Goal: Contribute content: Add original content to the website for others to see

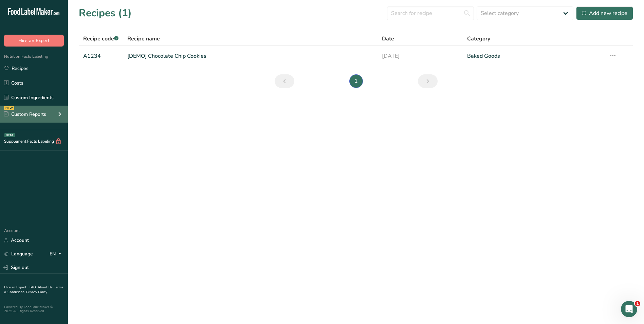
click at [51, 114] on div "NEW Custom Reports" at bounding box center [34, 114] width 68 height 17
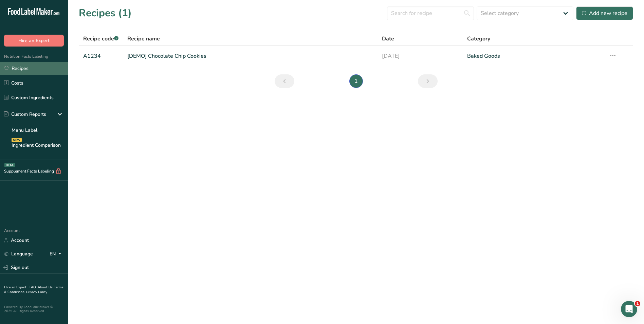
click at [44, 64] on link "Recipes" at bounding box center [34, 68] width 68 height 13
click at [37, 81] on link "Costs" at bounding box center [34, 82] width 68 height 13
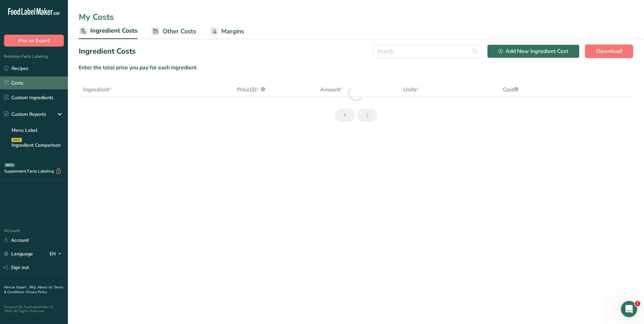
select select "1"
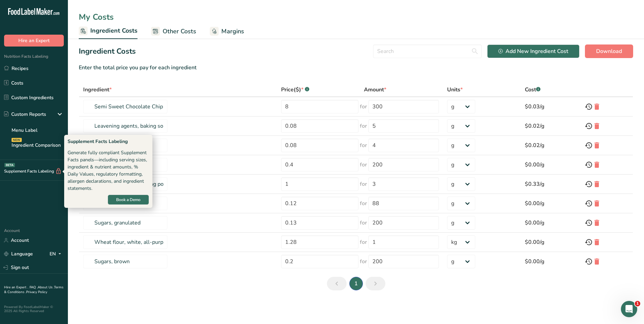
click at [48, 169] on div "Supplement Facts Labeling BETA" at bounding box center [31, 171] width 62 height 7
click at [17, 169] on div "Supplement Facts Labeling BETA" at bounding box center [31, 171] width 62 height 7
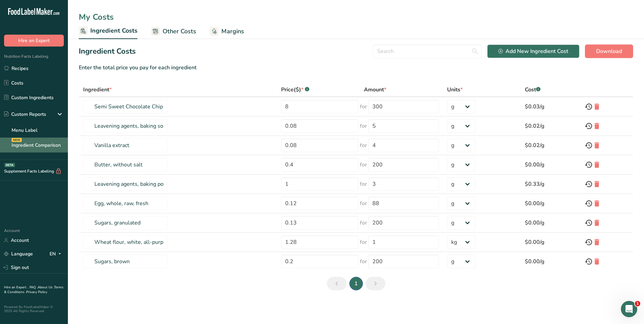
click at [30, 146] on link "Ingredient Comparison NEW" at bounding box center [34, 145] width 68 height 15
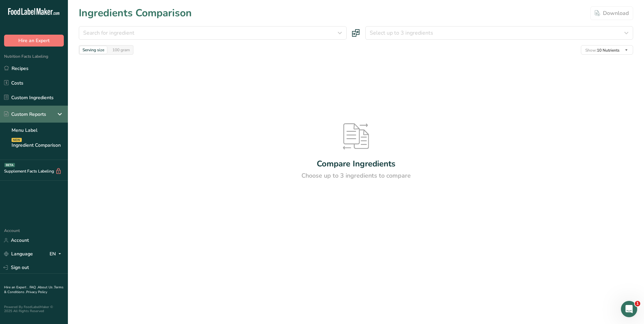
click at [31, 114] on div "Custom Reports" at bounding box center [25, 114] width 42 height 7
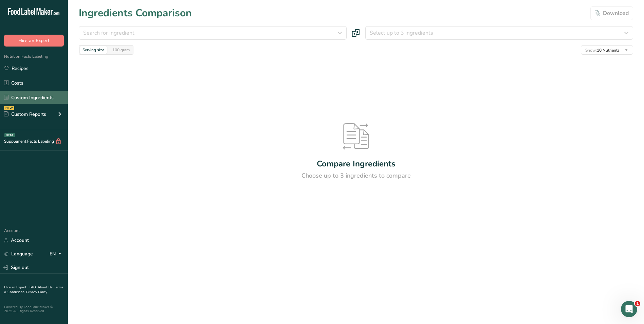
click at [35, 94] on link "Custom Ingredients" at bounding box center [34, 97] width 68 height 13
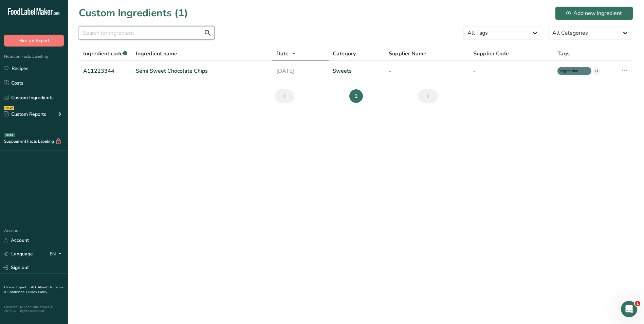
click at [169, 36] on input "text" at bounding box center [147, 33] width 136 height 14
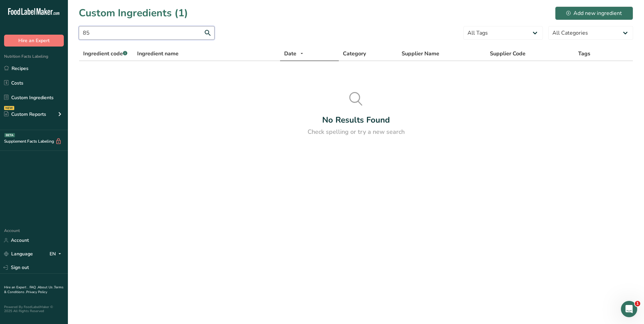
type input "8"
type input "b"
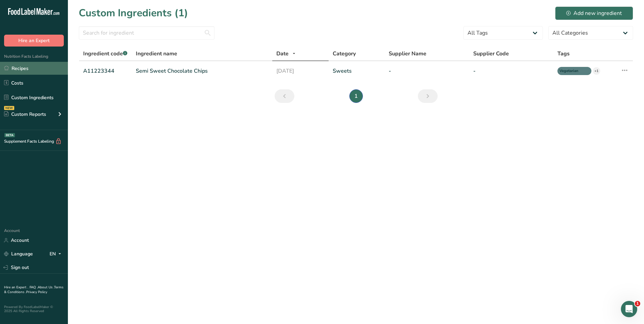
click at [52, 67] on link "Recipes" at bounding box center [34, 68] width 68 height 13
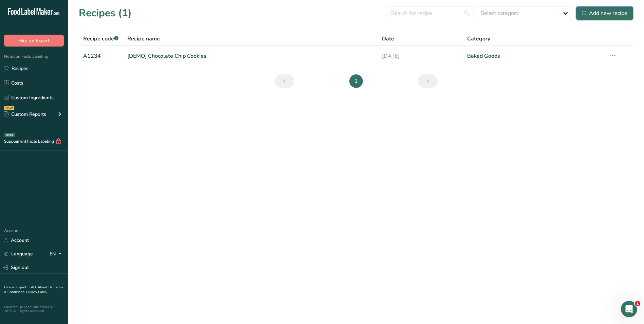
click at [596, 12] on div "Add new recipe" at bounding box center [605, 13] width 46 height 8
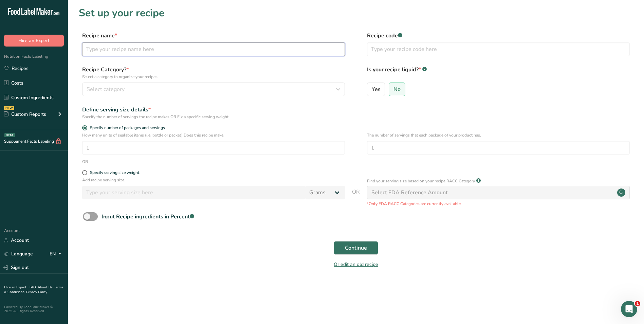
click at [103, 49] on input "text" at bounding box center [213, 49] width 263 height 14
click at [122, 50] on input "text" at bounding box center [213, 49] width 263 height 14
type input "[PERSON_NAME] Beef Burger"
click at [394, 50] on input "text" at bounding box center [498, 49] width 263 height 14
click at [392, 49] on input "text" at bounding box center [498, 49] width 263 height 14
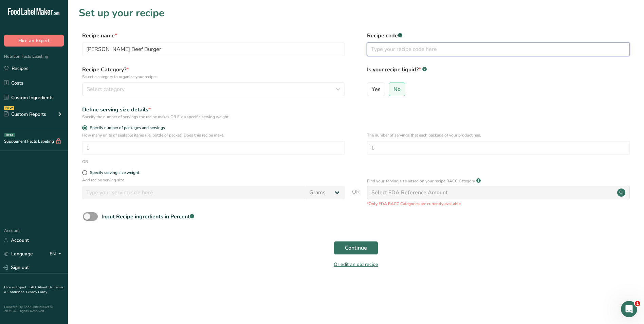
click at [393, 48] on input "text" at bounding box center [498, 49] width 263 height 14
type input "153327"
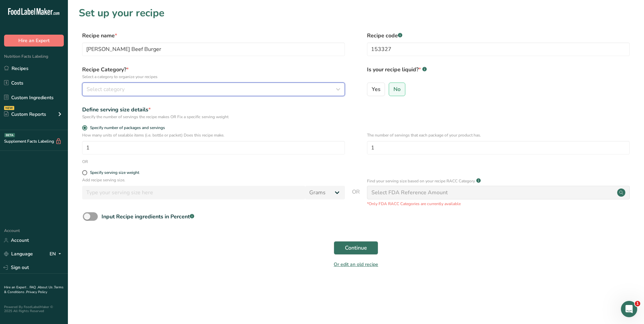
click at [242, 88] on div "Select category" at bounding box center [212, 89] width 250 height 8
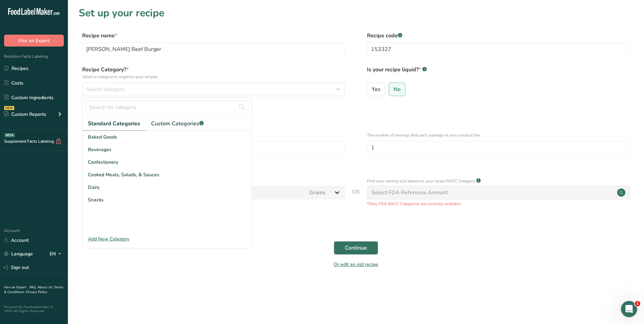
click at [122, 238] on div "Add New Category" at bounding box center [167, 238] width 169 height 7
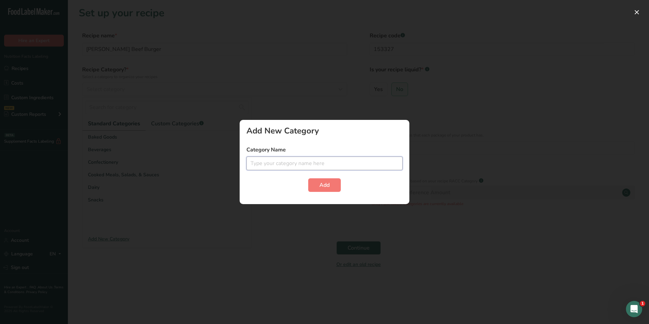
click at [271, 163] on input "text" at bounding box center [325, 164] width 156 height 14
type input "Burgers"
click at [331, 189] on button "Add" at bounding box center [324, 185] width 33 height 14
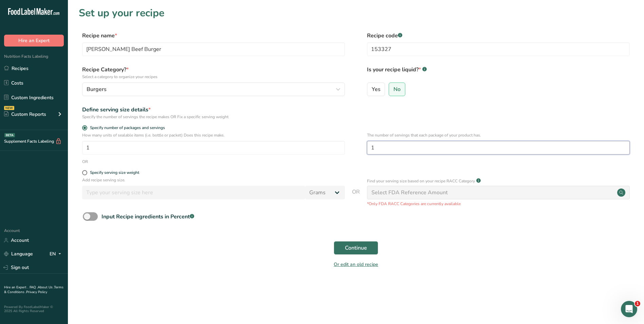
click at [395, 149] on input "1" at bounding box center [498, 148] width 263 height 14
click at [85, 173] on span at bounding box center [84, 172] width 5 height 5
click at [85, 173] on input "Specify serving size weight" at bounding box center [84, 172] width 4 height 4
radio input "true"
radio input "false"
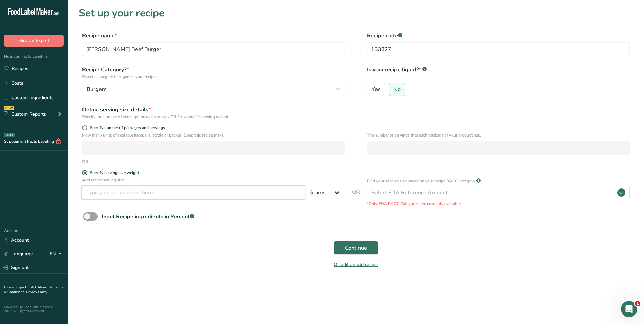
click at [98, 195] on input "number" at bounding box center [193, 193] width 223 height 14
type input "100"
click at [96, 216] on span at bounding box center [90, 216] width 15 height 8
click at [87, 216] on input "Input Recipe ingredients in Percent .a-a{fill:#347362;}.b-a{fill:#fff;}" at bounding box center [85, 216] width 4 height 4
checkbox input "true"
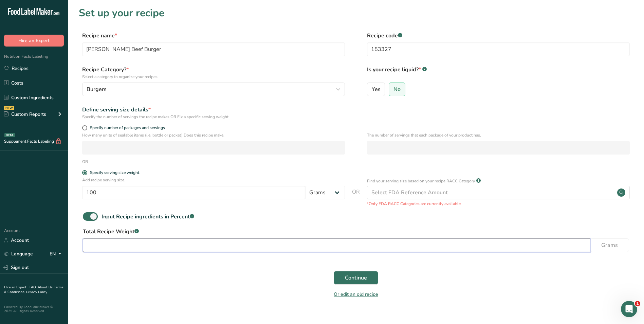
click at [97, 242] on input "number" at bounding box center [336, 245] width 507 height 14
click at [105, 246] on input "number" at bounding box center [336, 245] width 507 height 14
click at [114, 243] on input "340" at bounding box center [336, 245] width 507 height 14
type input "3"
type input "100"
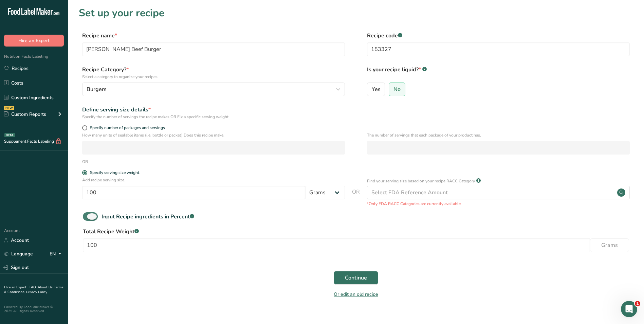
click at [89, 213] on span at bounding box center [90, 216] width 15 height 8
click at [87, 214] on input "Input Recipe ingredients in Percent .a-a{fill:#347362;}.b-a{fill:#fff;}" at bounding box center [85, 216] width 4 height 4
checkbox input "false"
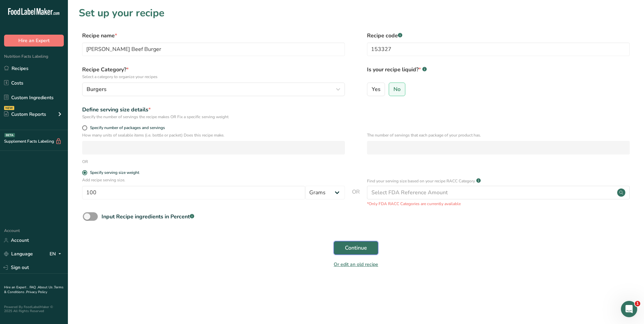
click at [364, 244] on span "Continue" at bounding box center [356, 248] width 22 height 8
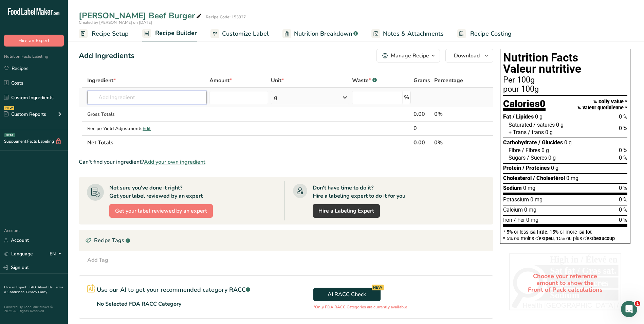
click at [151, 99] on input "text" at bounding box center [147, 98] width 120 height 14
click at [119, 95] on input "text" at bounding box center [147, 98] width 120 height 14
click at [119, 100] on input "text" at bounding box center [147, 98] width 120 height 14
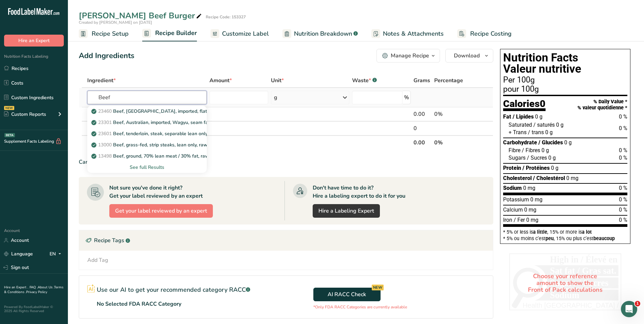
type input "Beef"
click at [153, 166] on div "See full Results" at bounding box center [147, 167] width 109 height 7
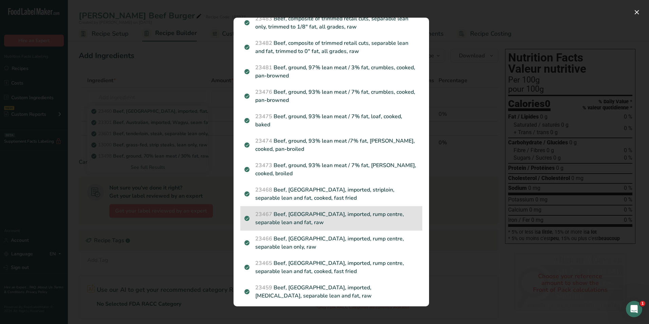
scroll to position [904, 0]
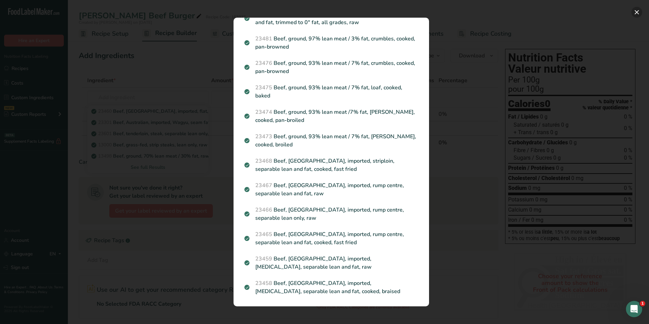
click at [636, 10] on button "Search results modal" at bounding box center [637, 12] width 11 height 11
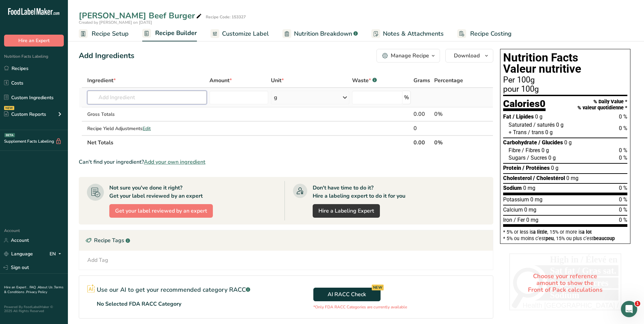
click at [139, 99] on input "text" at bounding box center [147, 98] width 120 height 14
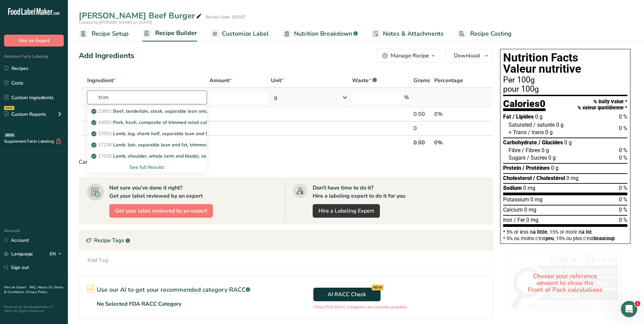
type input "trim"
click at [146, 166] on div "See full Results" at bounding box center [147, 167] width 109 height 7
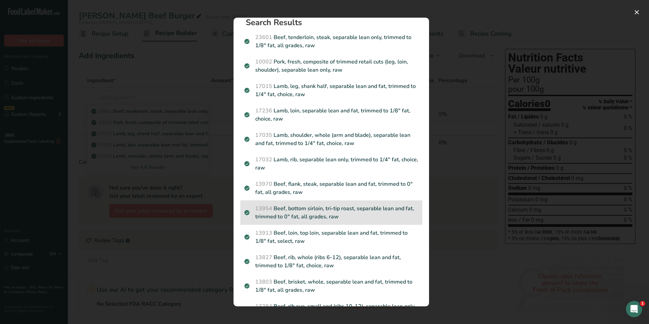
scroll to position [0, 0]
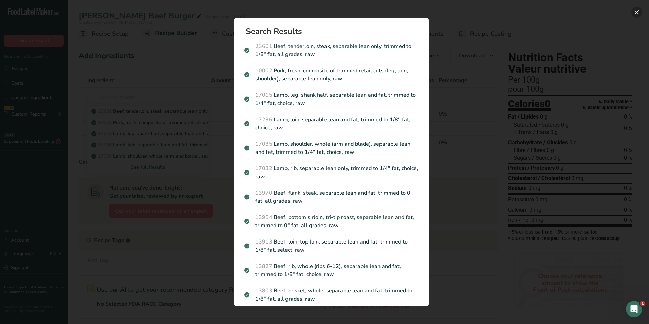
click at [638, 10] on button "Search results modal" at bounding box center [637, 12] width 11 height 11
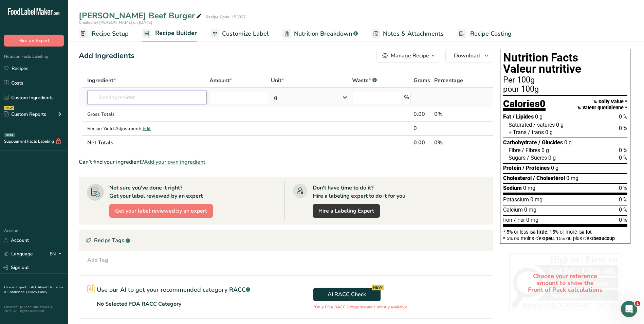
click at [114, 98] on input "text" at bounding box center [147, 98] width 120 height 14
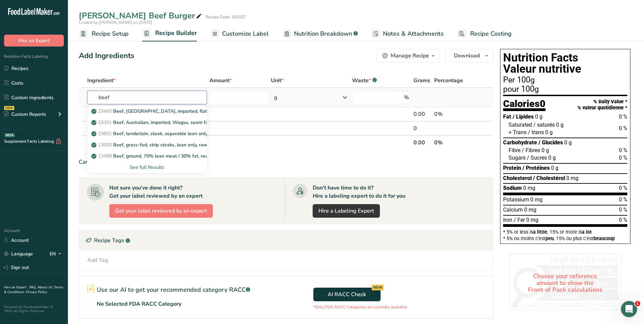
type input "beef"
click at [155, 165] on div "See full Results" at bounding box center [147, 167] width 109 height 7
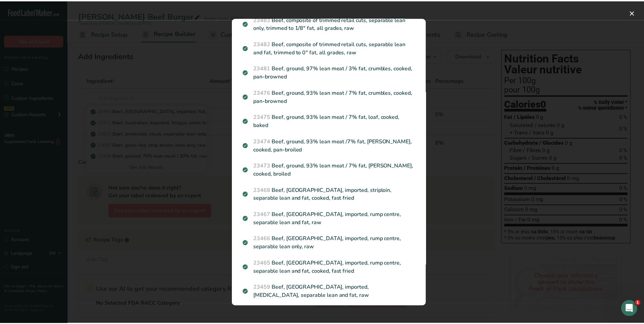
scroll to position [896, 0]
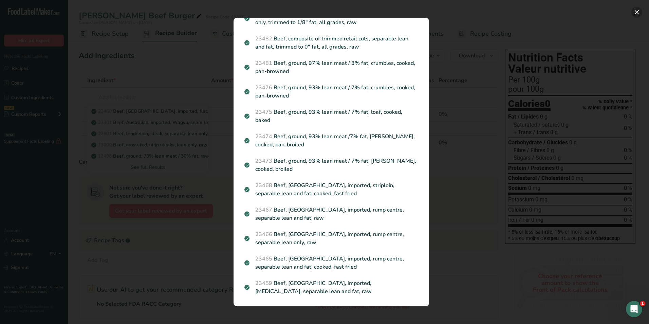
click at [638, 15] on button "Search results modal" at bounding box center [637, 12] width 11 height 11
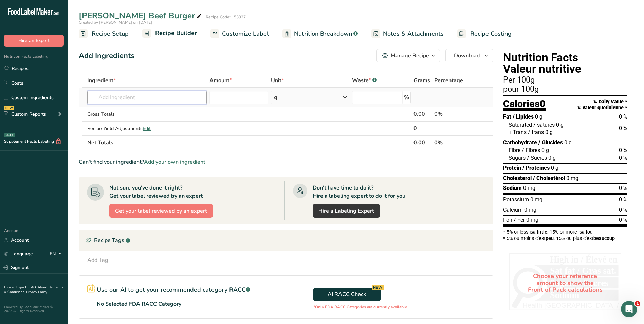
click at [106, 99] on input "text" at bounding box center [147, 98] width 120 height 14
type input "Beef trim 90"
click at [110, 122] on div "Add your own ingredient" at bounding box center [147, 122] width 109 height 7
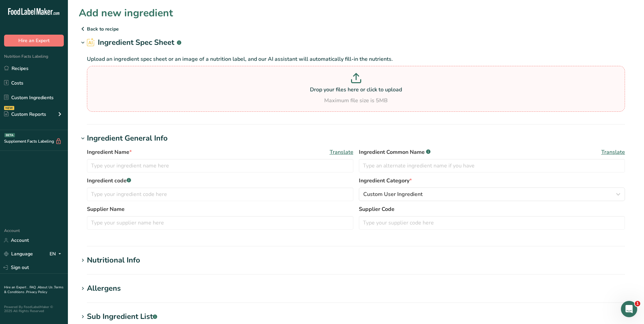
click at [358, 75] on icon at bounding box center [356, 75] width 5 height 3
click at [358, 75] on input "Drop your files here or click to upload Maximum file size is 5MB" at bounding box center [356, 89] width 538 height 46
type input "C:\fakepath\S5413 NUTRITION J.pdf"
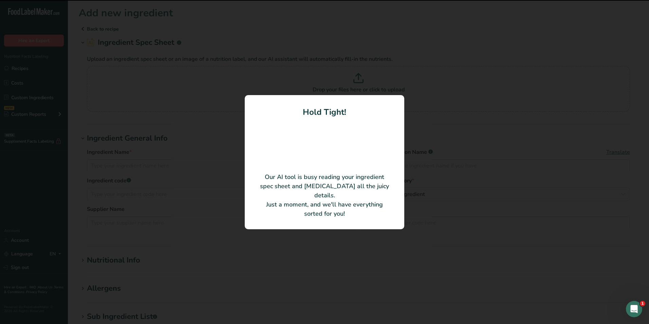
type input "MKE BURGER UNIT"
type input "S5413"
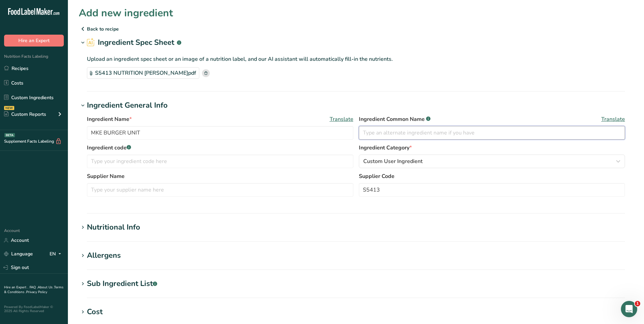
click at [390, 134] on input "text" at bounding box center [492, 133] width 267 height 14
type input "Mr Mike Seasoning"
click at [137, 158] on input "text" at bounding box center [220, 162] width 267 height 14
type input "178155"
click at [306, 205] on section "Ingredient General Info Ingredient Name * Translate MKE BURGER UNIT Ingredient …" at bounding box center [356, 157] width 555 height 114
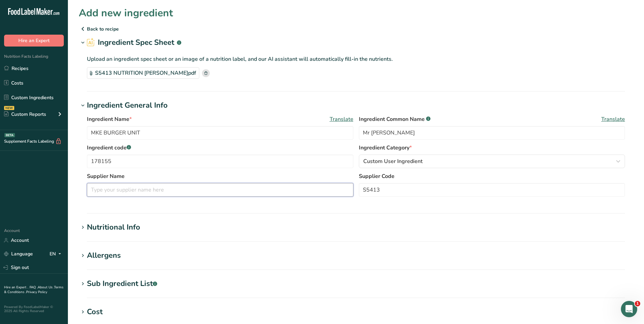
click at [157, 192] on input "text" at bounding box center [220, 190] width 267 height 14
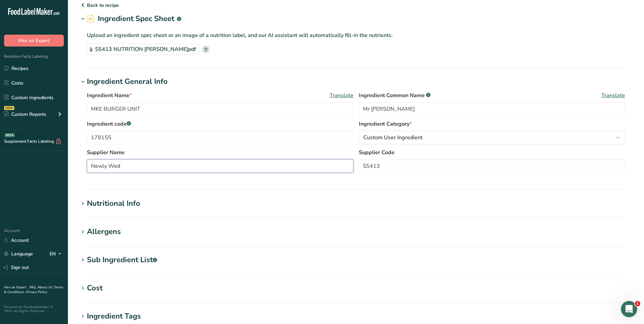
scroll to position [34, 0]
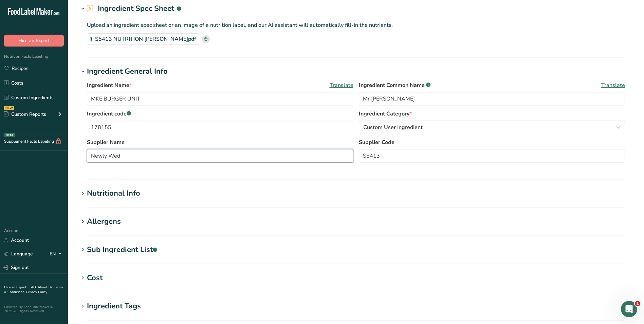
type input "Newly Wed"
click at [126, 192] on div "Nutritional Info" at bounding box center [113, 193] width 53 height 11
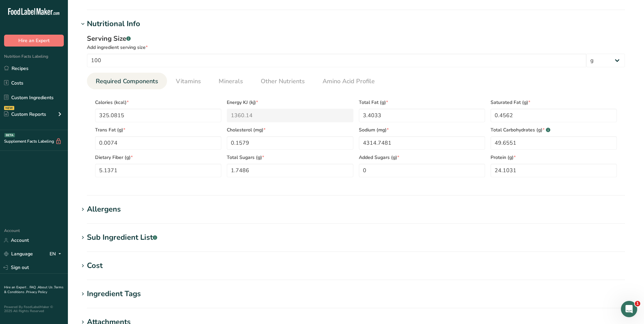
scroll to position [204, 0]
click at [103, 208] on div "Allergens" at bounding box center [104, 208] width 34 height 11
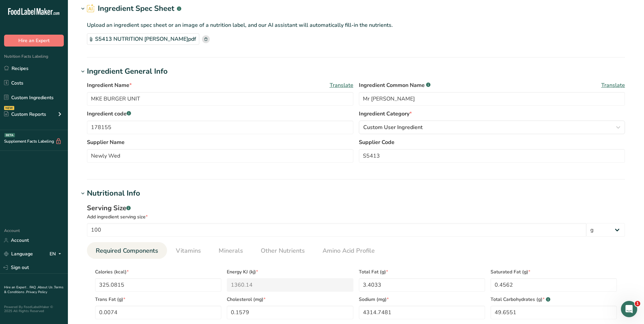
scroll to position [0, 0]
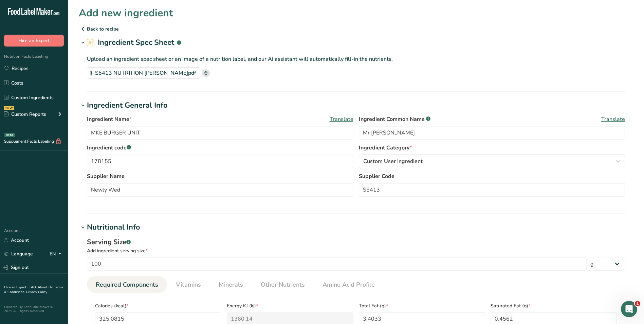
click at [103, 28] on p "Back to recipe" at bounding box center [356, 29] width 555 height 8
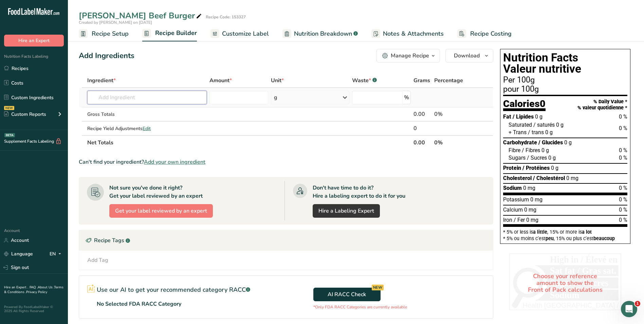
click at [104, 98] on input "text" at bounding box center [147, 98] width 120 height 14
type input "S5413"
click at [133, 122] on div "Add your own ingredient" at bounding box center [147, 122] width 109 height 7
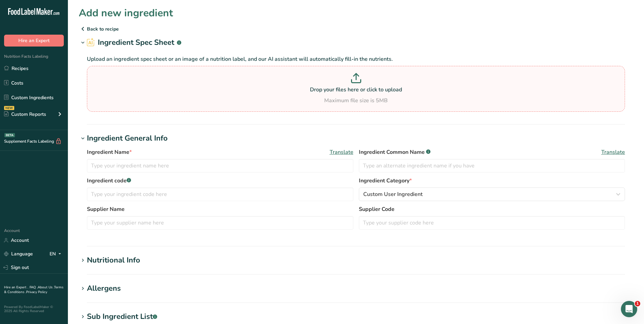
click at [357, 79] on icon at bounding box center [356, 78] width 10 height 10
click at [357, 79] on input "Drop your files here or click to upload Maximum file size is 5MB" at bounding box center [356, 89] width 538 height 46
type input "C:\fakepath\S5413 Allergen.pdf"
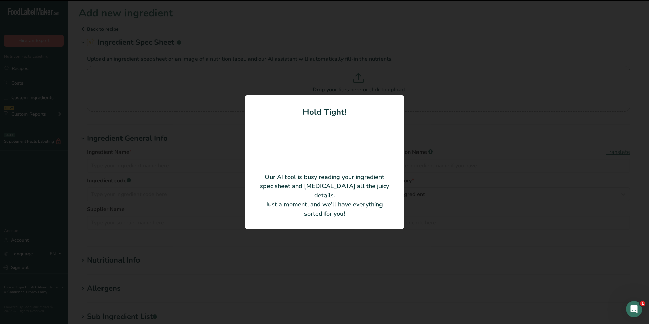
type input "MKE BURGER UNIT"
type input "CENTENNIAL FOOD SERVICE"
type input "S5413"
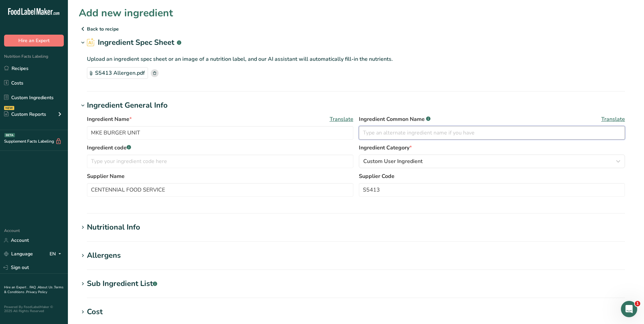
click at [396, 135] on input "text" at bounding box center [492, 133] width 267 height 14
type input "Allergen"
click at [116, 163] on input "text" at bounding box center [220, 162] width 267 height 14
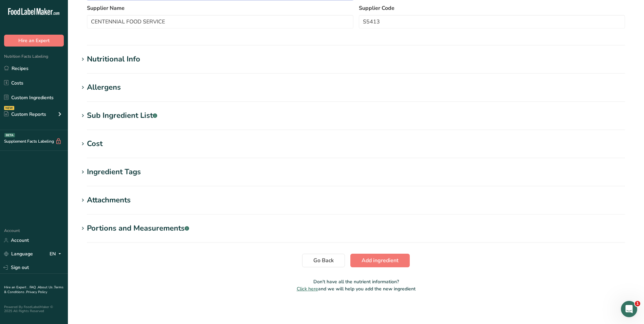
scroll to position [169, 0]
type input "178155"
click at [398, 259] on span "Add ingredient" at bounding box center [380, 259] width 37 height 8
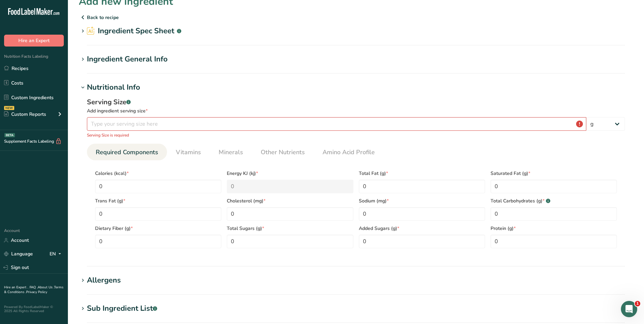
scroll to position [0, 0]
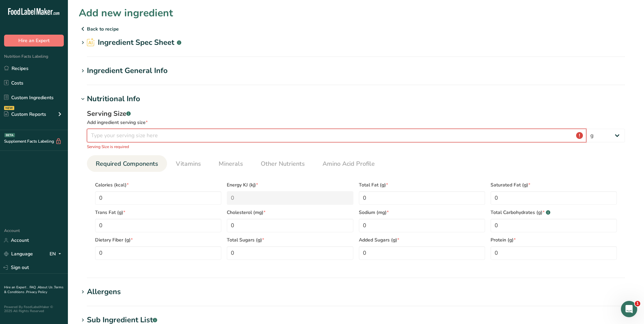
click at [133, 133] on input "number" at bounding box center [337, 136] width 500 height 14
type input "0"
click at [103, 137] on input "number" at bounding box center [337, 136] width 500 height 14
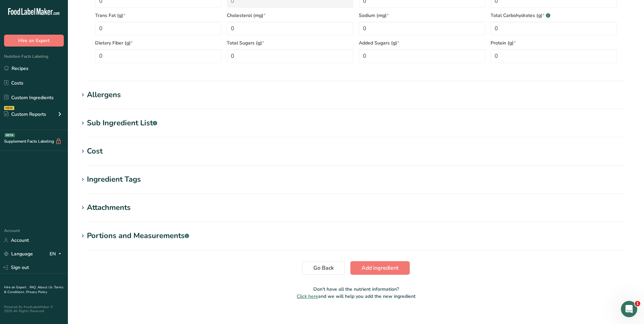
scroll to position [198, 0]
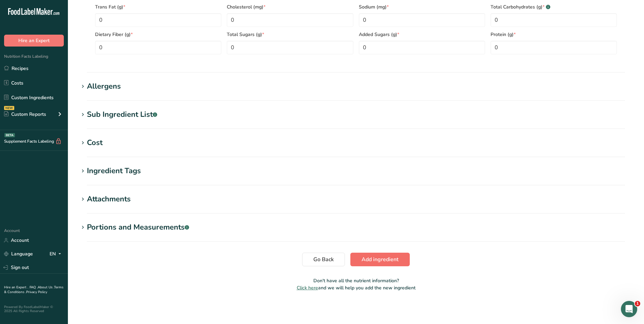
type input "0.0001"
click at [385, 259] on span "Add ingredient" at bounding box center [380, 259] width 37 height 8
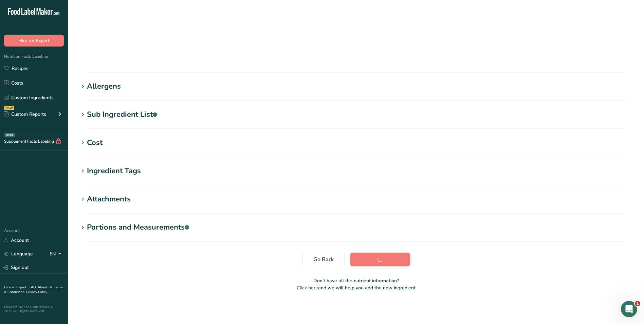
scroll to position [41, 0]
click at [111, 87] on div "Allergens" at bounding box center [104, 86] width 34 height 11
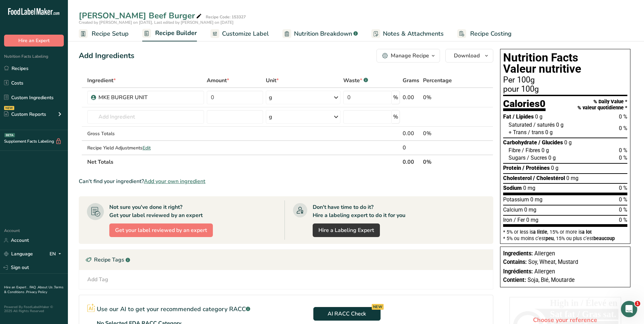
click at [406, 58] on div "Manage Recipe" at bounding box center [410, 56] width 38 height 8
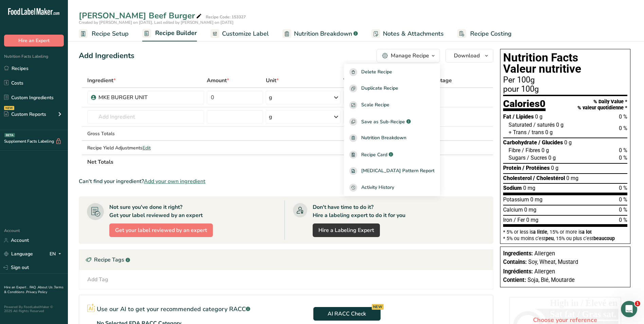
click at [409, 55] on div "Manage Recipe" at bounding box center [410, 56] width 38 height 8
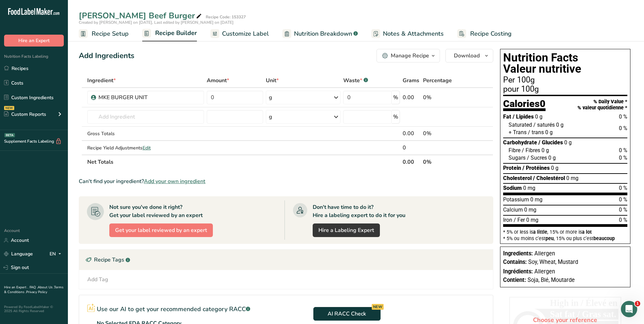
click at [166, 32] on span "Recipe Builder" at bounding box center [176, 33] width 42 height 9
click at [198, 182] on span "Add your own ingredient" at bounding box center [174, 181] width 61 height 8
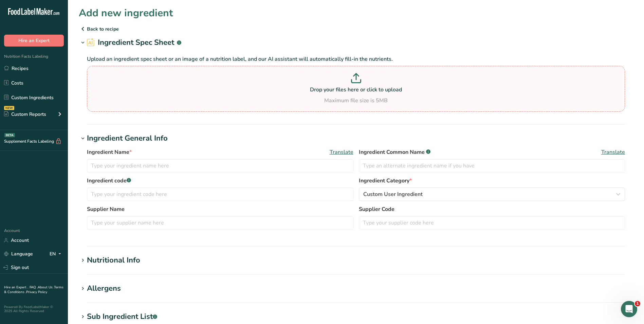
click at [360, 80] on icon at bounding box center [356, 78] width 10 height 10
click at [360, 80] on input "Drop your files here or click to upload Maximum file size is 5MB" at bounding box center [356, 89] width 538 height 46
type input "C:\fakepath\RE_ meat specification.msg"
click at [352, 79] on icon at bounding box center [356, 78] width 10 height 10
click at [352, 79] on input "Drop your files here or click to upload Maximum file size is 5MB" at bounding box center [356, 89] width 538 height 46
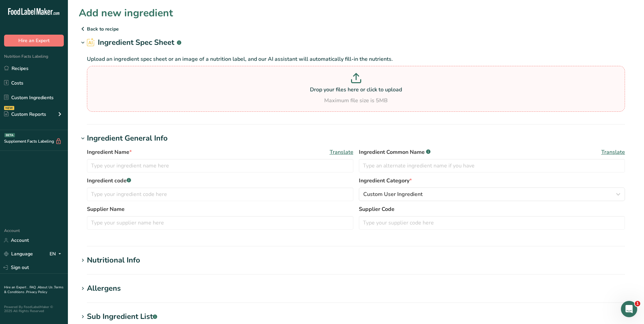
type input "C:\fakepath\c00405 - chuck 50 combo.mht"
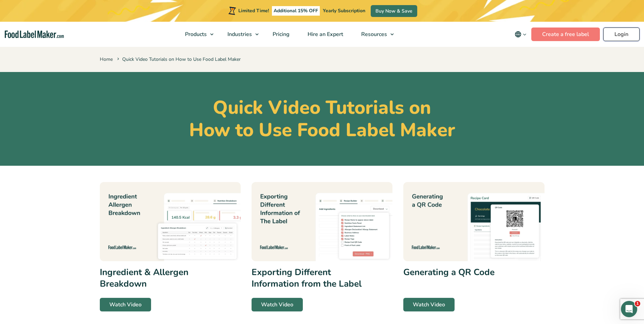
drag, startPoint x: 0, startPoint y: 0, endPoint x: 632, endPoint y: 35, distance: 632.6
click at [632, 35] on link "Login" at bounding box center [621, 35] width 36 height 14
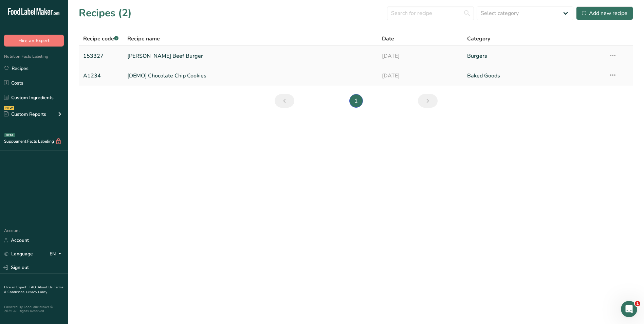
click at [173, 55] on link "[PERSON_NAME] Beef Burger" at bounding box center [250, 56] width 247 height 14
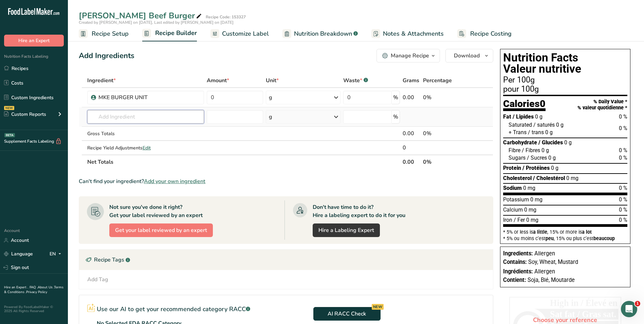
click at [140, 117] on input "text" at bounding box center [145, 117] width 117 height 14
click at [186, 179] on span "Add your own ingredient" at bounding box center [174, 181] width 61 height 8
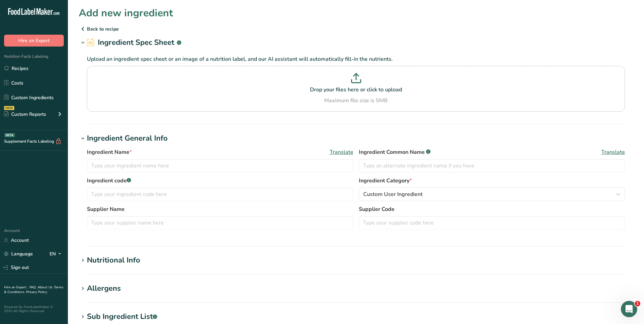
click at [97, 28] on p "Back to recipe" at bounding box center [356, 29] width 555 height 8
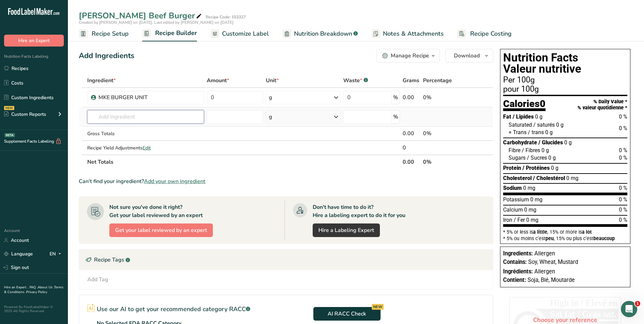
click at [157, 117] on input "text" at bounding box center [145, 117] width 117 height 14
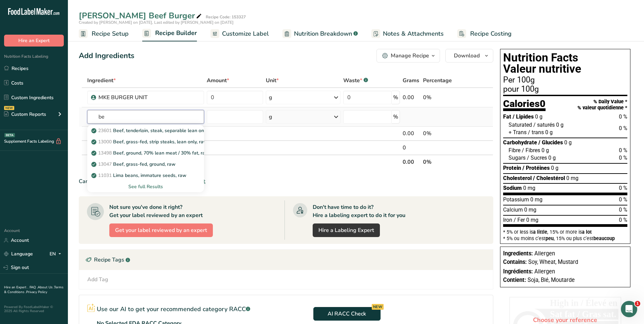
type input "be"
click at [150, 185] on div "See full Results" at bounding box center [146, 186] width 106 height 7
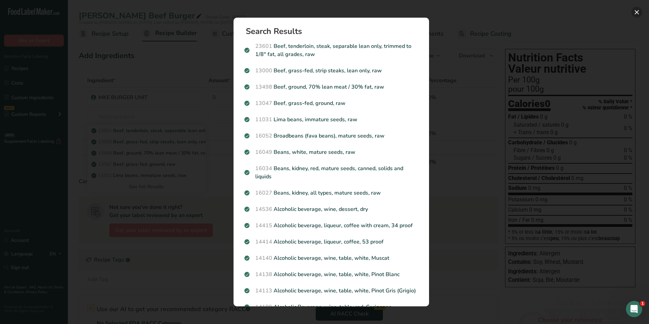
click at [636, 12] on button "Search results modal" at bounding box center [637, 12] width 11 height 11
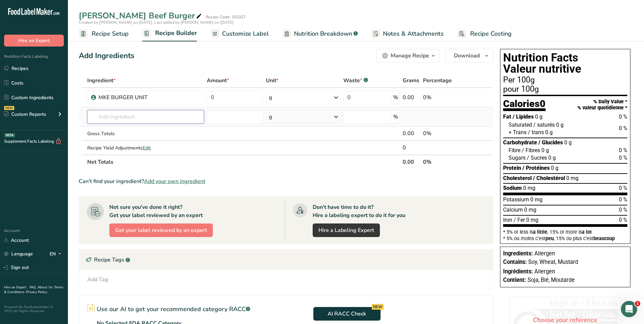
click at [112, 120] on input "text" at bounding box center [145, 117] width 117 height 14
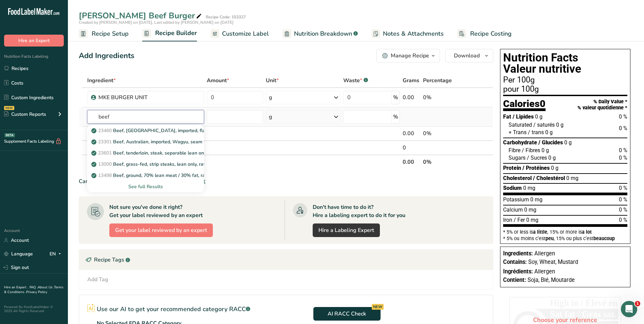
type input "beef"
click at [148, 187] on div "See full Results" at bounding box center [146, 186] width 106 height 7
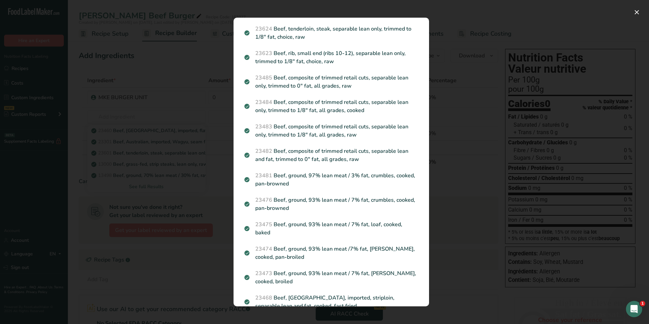
scroll to position [760, 0]
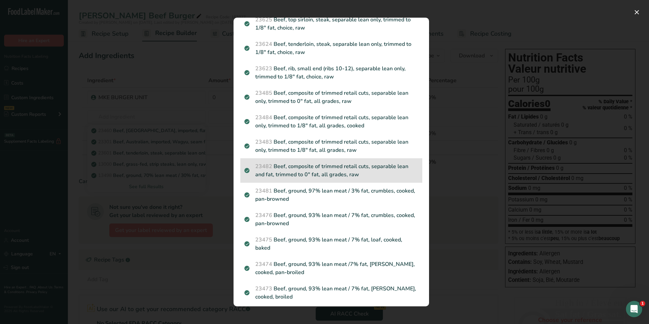
click at [379, 179] on p "23482 Beef, composite of trimmed retail cuts, separable lean and fat, trimmed t…" at bounding box center [332, 170] width 174 height 16
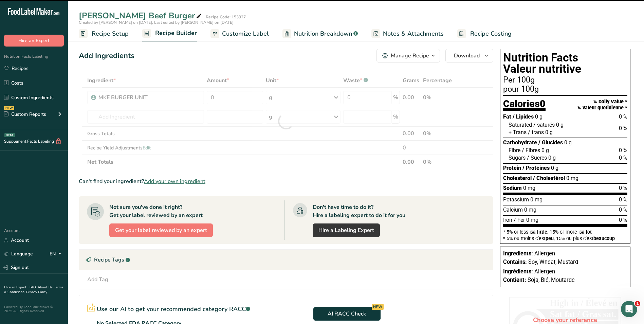
type input "0"
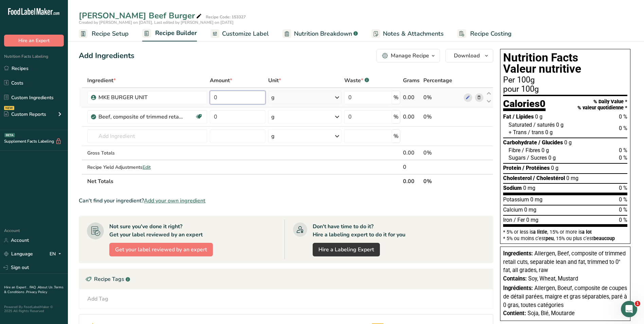
click at [221, 97] on input "0" at bounding box center [238, 98] width 56 height 14
click at [224, 99] on input "0" at bounding box center [238, 98] width 56 height 14
type input "4"
type input "44.46"
click at [335, 100] on div "Ingredient * Amount * Unit * Waste * .a-a{fill:#347362;}.b-a{fill:#fff;} Grams …" at bounding box center [286, 130] width 415 height 115
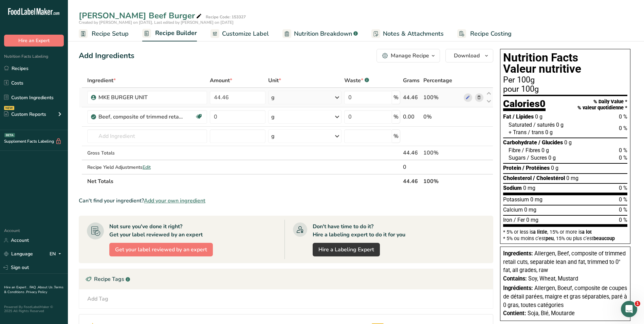
click at [338, 98] on icon at bounding box center [337, 97] width 8 height 12
click at [289, 132] on div "kg" at bounding box center [300, 133] width 57 height 10
click at [226, 116] on input "0" at bounding box center [236, 117] width 54 height 14
type input "0"
click at [234, 115] on input "0" at bounding box center [236, 117] width 54 height 14
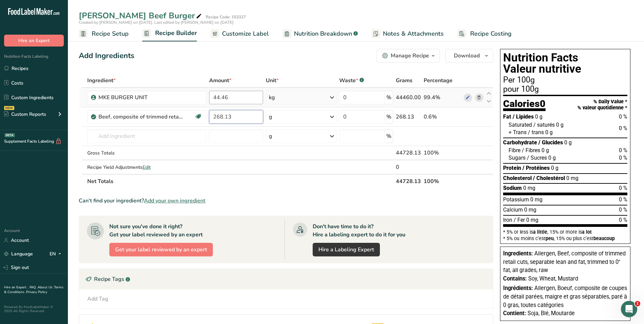
type input "268.13"
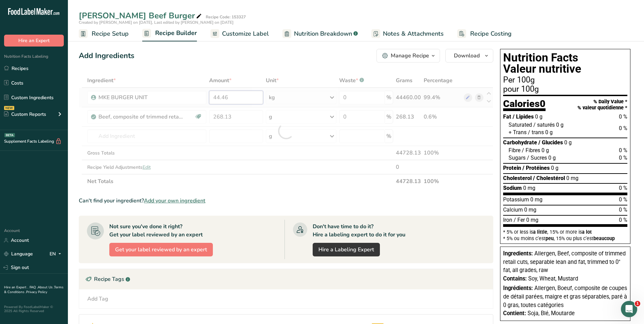
click at [237, 99] on div "Ingredient * Amount * Unit * Waste * .a-a{fill:#347362;}.b-a{fill:#fff;} Grams …" at bounding box center [286, 130] width 415 height 115
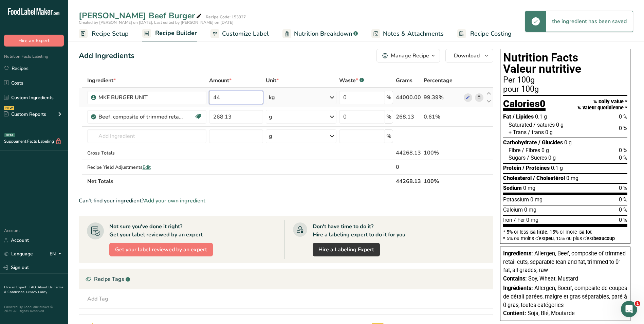
type input "4"
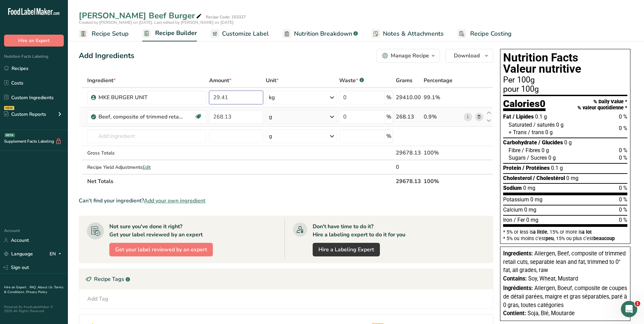
type input "29.41"
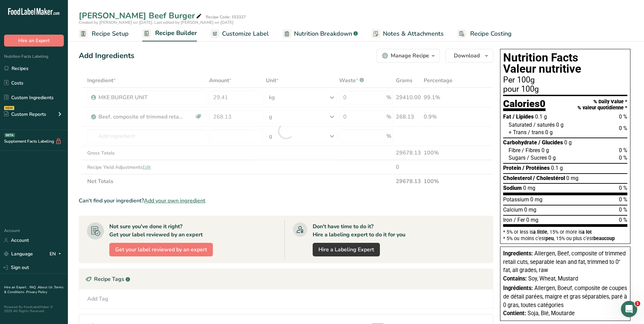
click at [322, 113] on div "Ingredient * Amount * Unit * Waste * .a-a{fill:#347362;}.b-a{fill:#fff;} Grams …" at bounding box center [286, 130] width 415 height 115
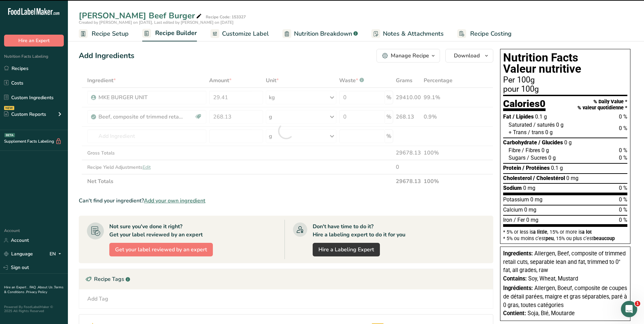
click at [334, 118] on div at bounding box center [286, 130] width 415 height 115
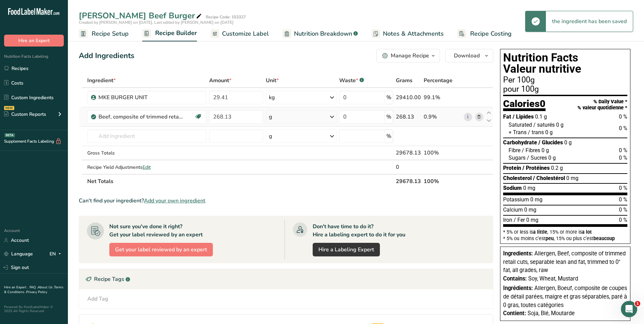
click at [333, 117] on icon at bounding box center [332, 117] width 8 height 12
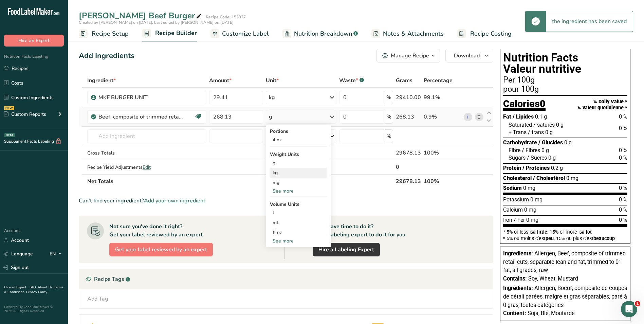
click at [306, 174] on div "kg" at bounding box center [298, 173] width 57 height 10
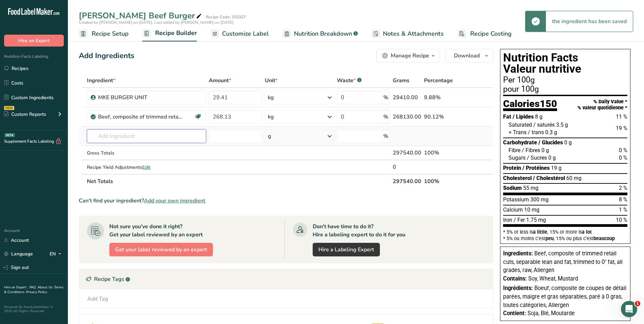
click at [110, 133] on input "text" at bounding box center [146, 136] width 119 height 14
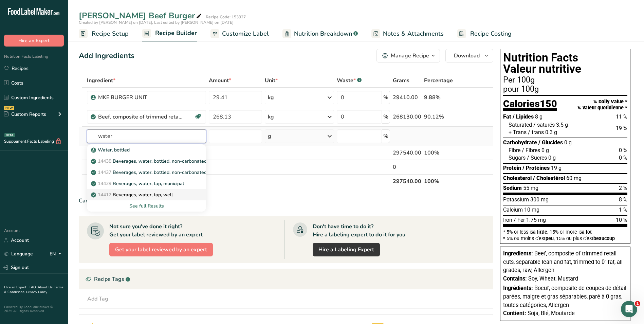
type input "water"
click at [136, 194] on p "14412 Beverages, water, tap, well" at bounding box center [132, 194] width 80 height 7
type input "Beverages, water, tap, well"
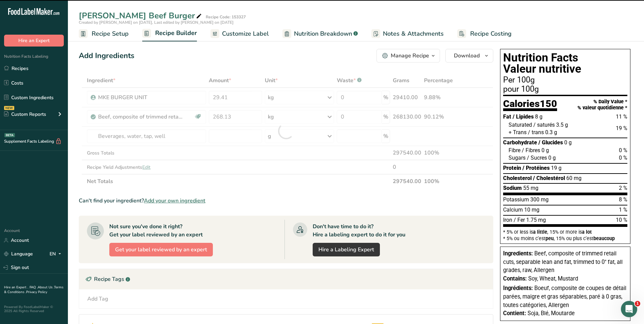
type input "0"
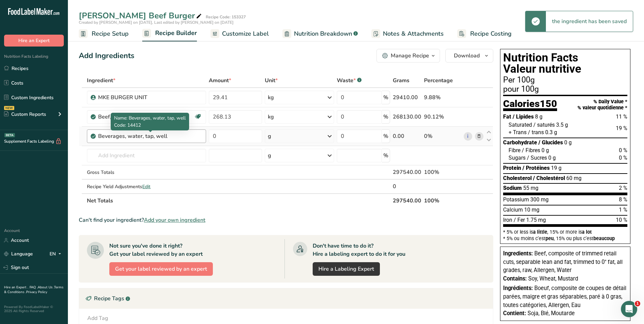
click at [163, 137] on div "Beverages, water, tap, well" at bounding box center [140, 136] width 85 height 8
click at [170, 135] on div "Beverages, water, tap, well" at bounding box center [140, 136] width 85 height 8
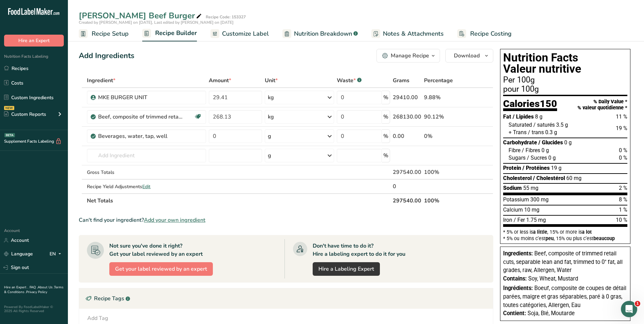
drag, startPoint x: 126, startPoint y: 136, endPoint x: 79, endPoint y: 75, distance: 77.0
click at [79, 75] on th at bounding box center [80, 81] width 3 height 14
click at [176, 134] on div "Beverages, water, tap, well" at bounding box center [140, 136] width 85 height 8
drag, startPoint x: 122, startPoint y: 135, endPoint x: 105, endPoint y: 159, distance: 29.1
click at [105, 159] on input "text" at bounding box center [146, 156] width 119 height 14
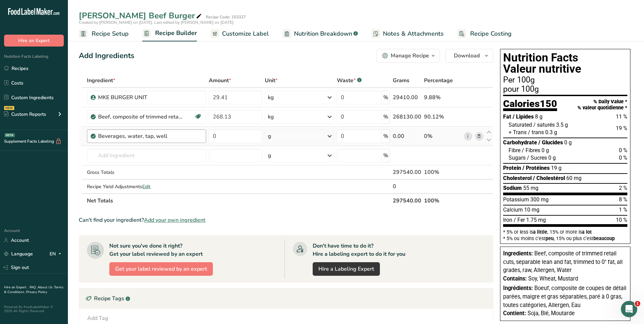
click at [187, 137] on div "Beverages, water, tap, well" at bounding box center [150, 136] width 104 height 8
click at [480, 136] on icon at bounding box center [479, 136] width 5 height 7
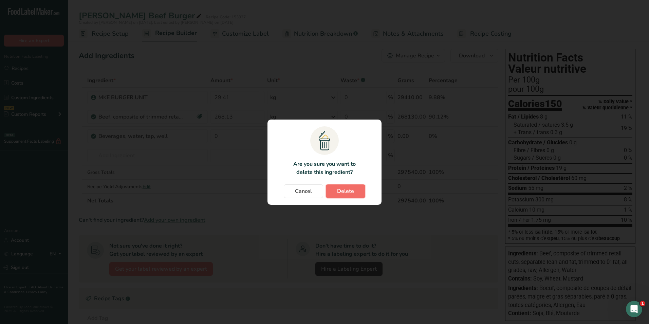
click at [339, 192] on span "Delete" at bounding box center [345, 191] width 17 height 8
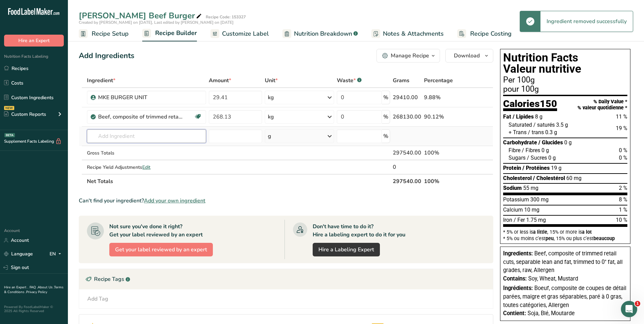
click at [115, 137] on input "text" at bounding box center [146, 136] width 119 height 14
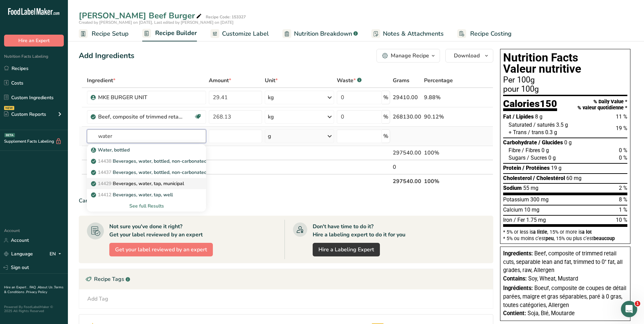
type input "water"
click at [142, 183] on p "14429 Beverages, water, tap, municipal" at bounding box center [138, 183] width 92 height 7
type input "Beverages, water, tap, municipal"
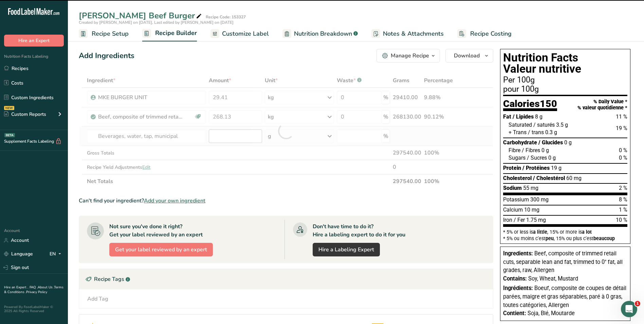
type input "0"
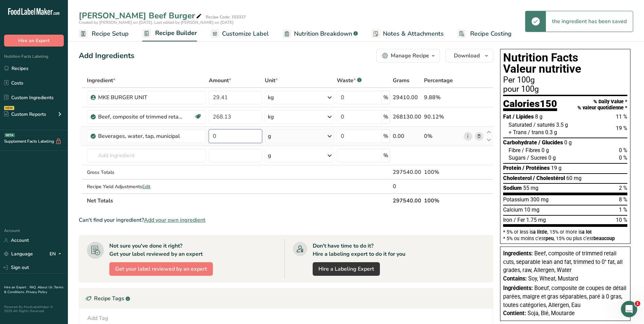
click at [235, 132] on input "0" at bounding box center [235, 136] width 53 height 14
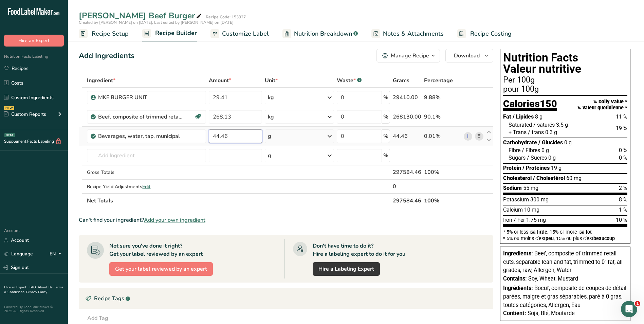
type input "44.46"
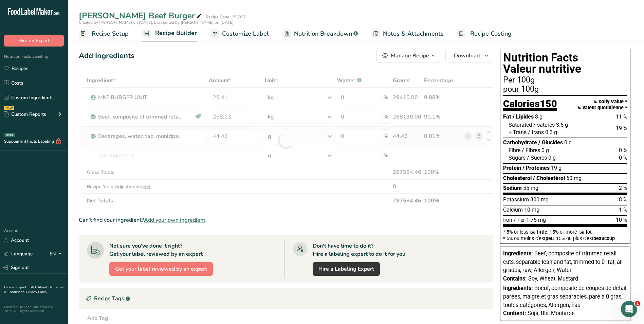
click at [329, 137] on div "Ingredient * Amount * Unit * Waste * .a-a{fill:#347362;}.b-a{fill:#fff;} Grams …" at bounding box center [286, 140] width 415 height 134
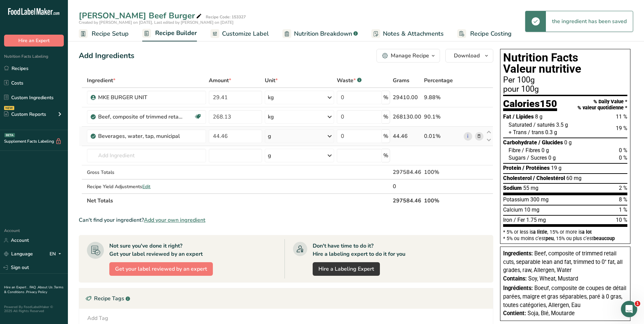
click at [332, 137] on icon at bounding box center [330, 136] width 8 height 12
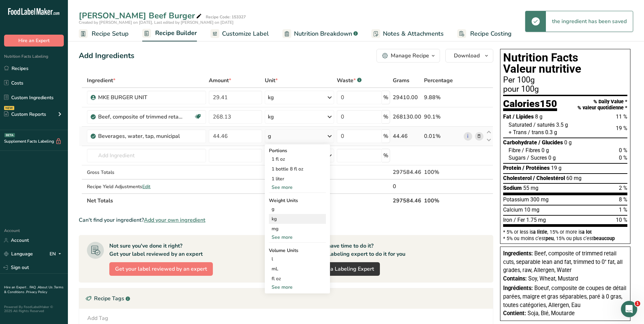
click at [292, 215] on div "kg" at bounding box center [297, 219] width 57 height 10
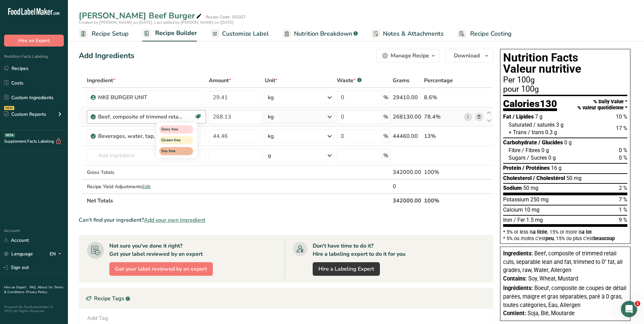
click at [200, 114] on icon at bounding box center [198, 116] width 7 height 11
click at [199, 117] on icon at bounding box center [198, 116] width 7 height 11
click at [480, 117] on icon at bounding box center [479, 116] width 5 height 7
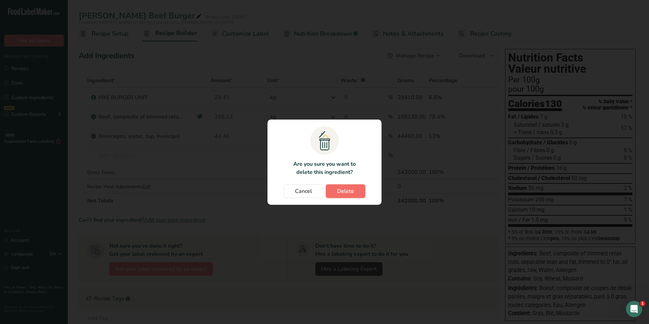
click at [352, 190] on span "Delete" at bounding box center [345, 191] width 17 height 8
type input "44.46"
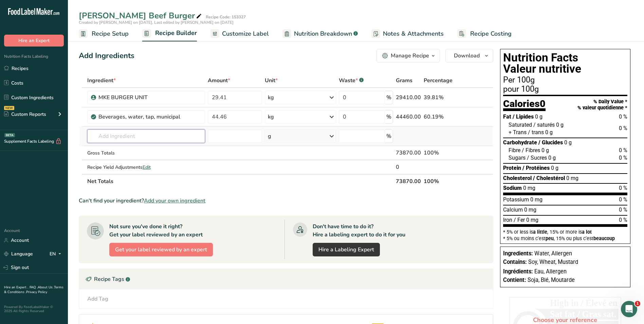
click at [120, 135] on input "text" at bounding box center [146, 136] width 118 height 14
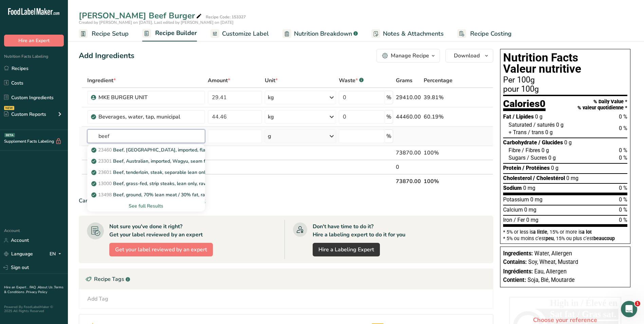
type input "beef"
click at [148, 205] on div "See full Results" at bounding box center [146, 205] width 107 height 7
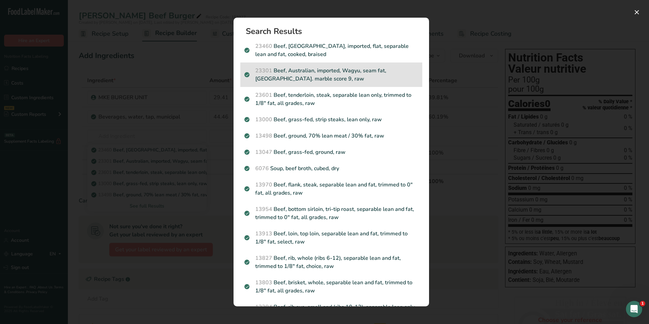
click at [289, 84] on div "23301 Beef, Australian, imported, Wagyu, seam fat, Aust. marble score 9, raw" at bounding box center [331, 74] width 182 height 24
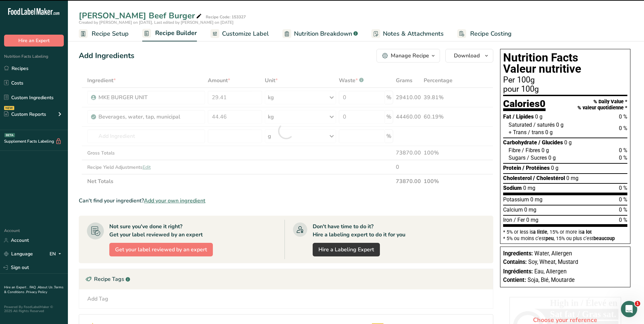
type input "0"
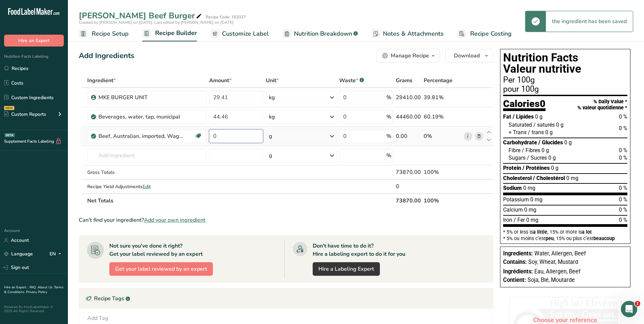
click at [231, 134] on input "0" at bounding box center [236, 136] width 54 height 14
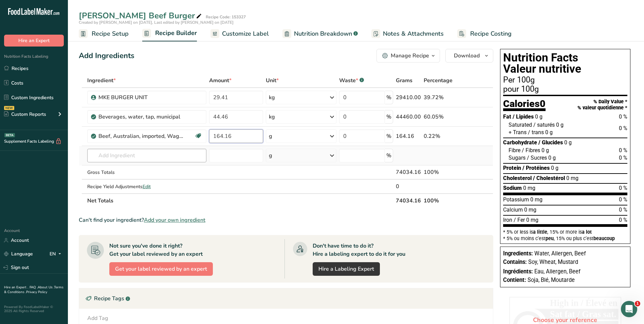
type input "164.16"
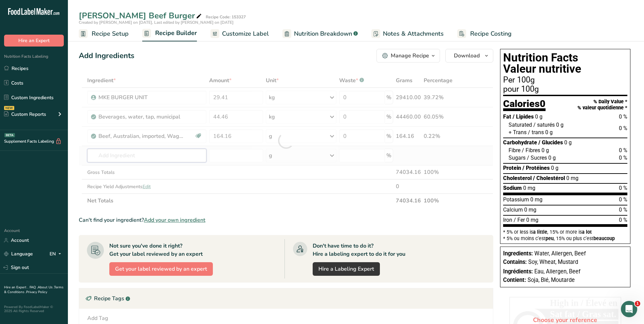
click at [139, 157] on div "Ingredient * Amount * Unit * Waste * .a-a{fill:#347362;}.b-a{fill:#fff;} Grams …" at bounding box center [286, 140] width 415 height 134
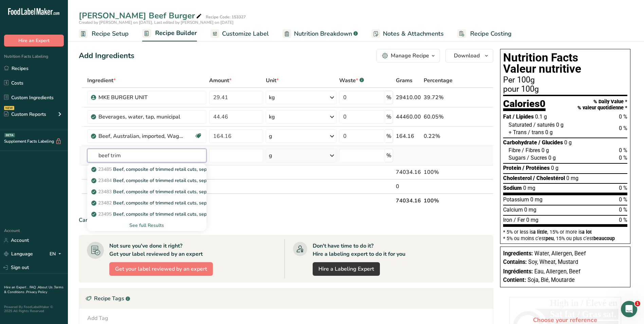
type input "beef trim"
click at [141, 226] on div "See full Results" at bounding box center [147, 225] width 109 height 7
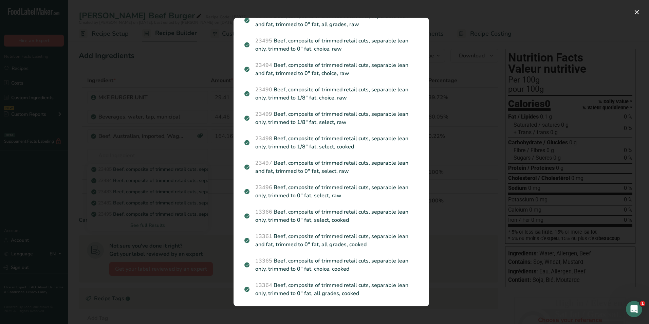
scroll to position [102, 0]
click at [636, 13] on button "Search results modal" at bounding box center [637, 12] width 11 height 11
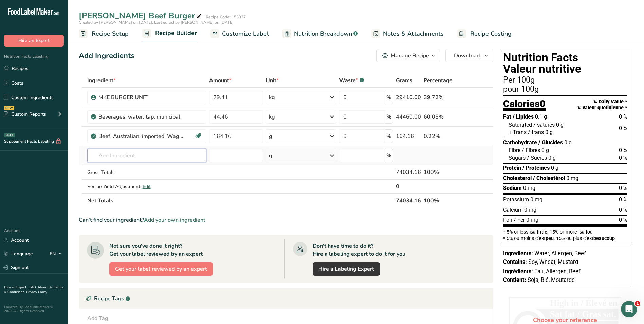
click at [162, 157] on input "text" at bounding box center [147, 156] width 120 height 14
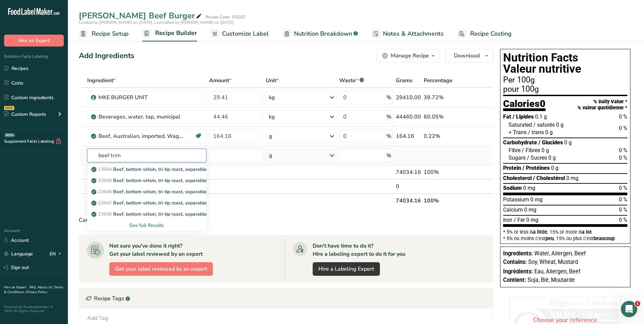
type input "beef trim"
click at [154, 225] on div "See full Results" at bounding box center [147, 225] width 109 height 7
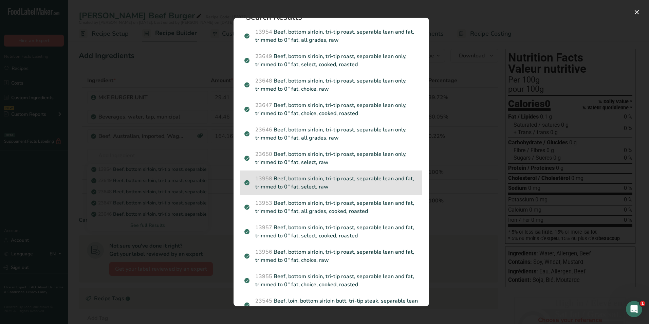
scroll to position [0, 0]
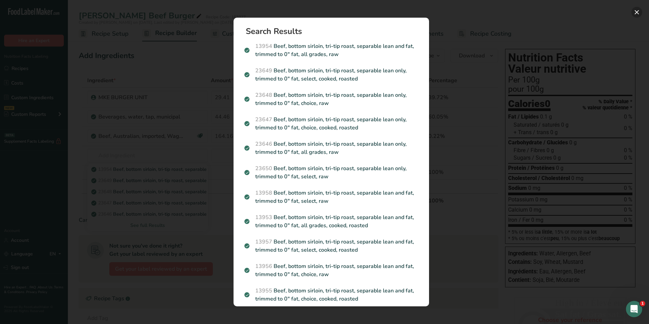
click at [636, 11] on button "Search results modal" at bounding box center [637, 12] width 11 height 11
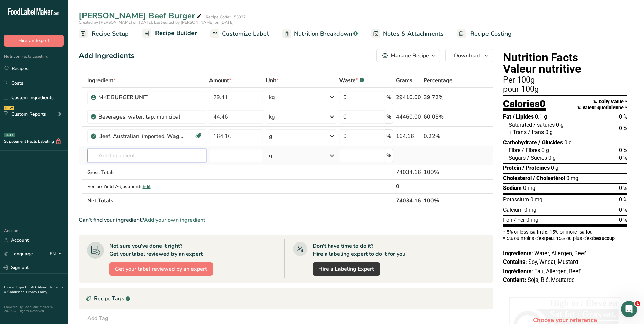
click at [122, 153] on input "text" at bounding box center [147, 156] width 120 height 14
click at [123, 155] on input "text" at bounding box center [147, 156] width 120 height 14
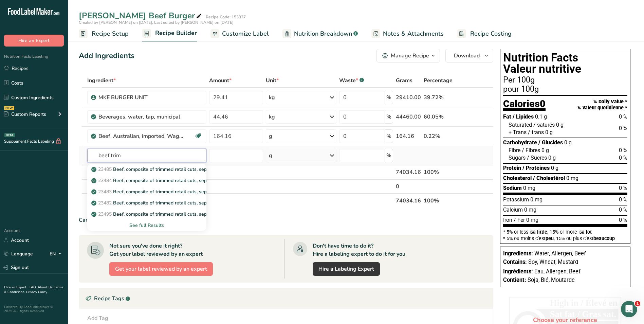
type input "beef trim"
click at [152, 224] on div "See full Results" at bounding box center [147, 225] width 109 height 7
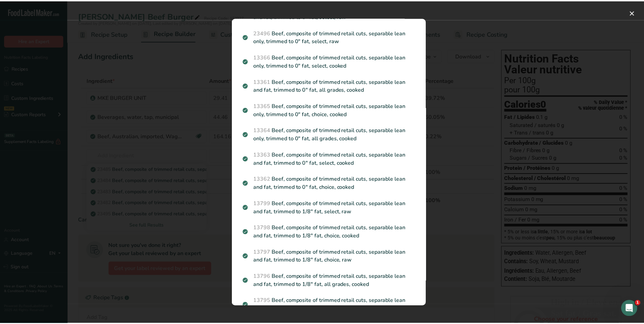
scroll to position [247, 0]
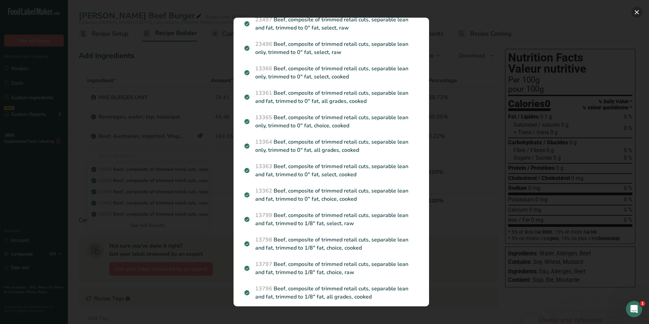
click at [638, 11] on button "Search results modal" at bounding box center [637, 12] width 11 height 11
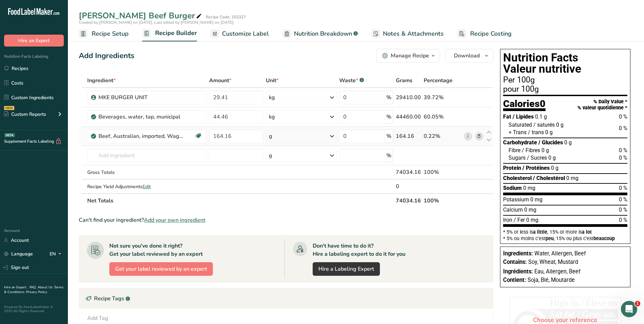
click at [482, 137] on icon at bounding box center [479, 136] width 5 height 7
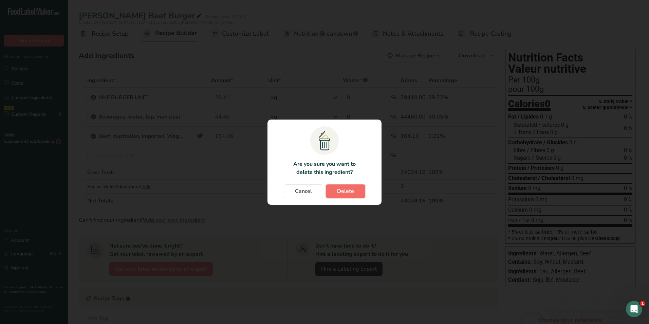
click at [346, 192] on span "Delete" at bounding box center [345, 191] width 17 height 8
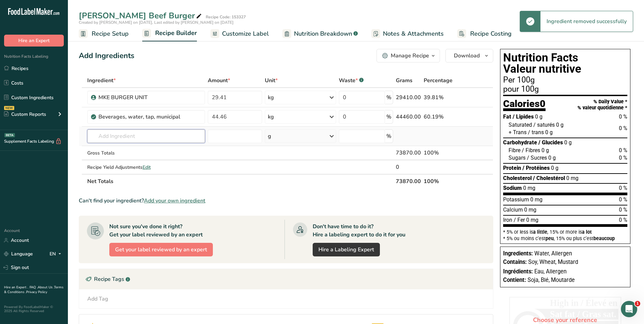
click at [126, 134] on input "text" at bounding box center [146, 136] width 118 height 14
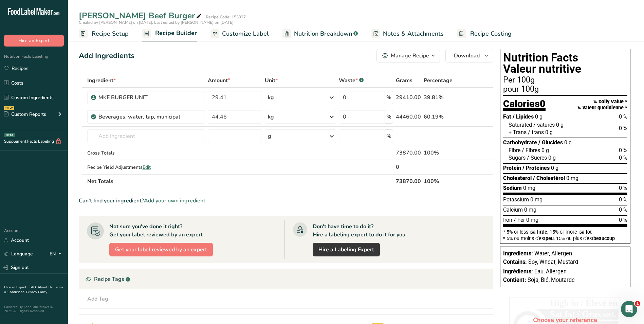
click at [183, 201] on span "Add your own ingredient" at bounding box center [174, 201] width 61 height 8
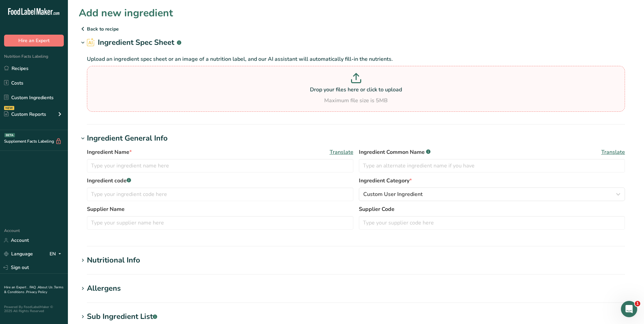
click at [352, 80] on icon at bounding box center [355, 81] width 9 height 3
click at [352, 79] on input "Drop your files here or click to upload Maximum file size is 5MB" at bounding box center [356, 89] width 538 height 46
type input "C:\fakepath\ingred Beef Blend 77.04% lean 22.96% fat Feb2025.pdf"
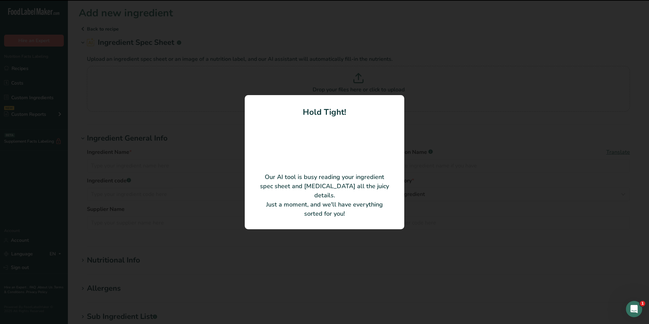
type input "Beef Blend 77.04% lean 22.96% fat"
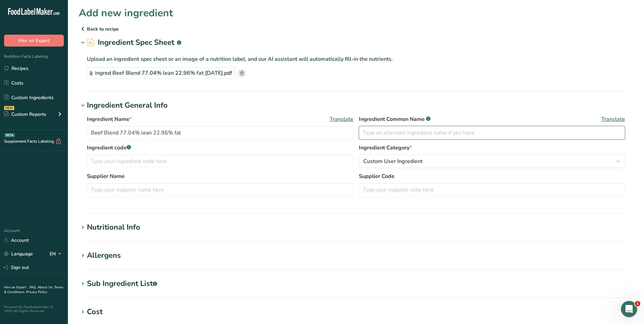
click at [376, 133] on input "text" at bounding box center [492, 133] width 267 height 14
type input "Beef Blend"
click at [101, 161] on input "text" at bounding box center [220, 162] width 267 height 14
type input "MMK"
click at [117, 189] on input "text" at bounding box center [220, 190] width 267 height 14
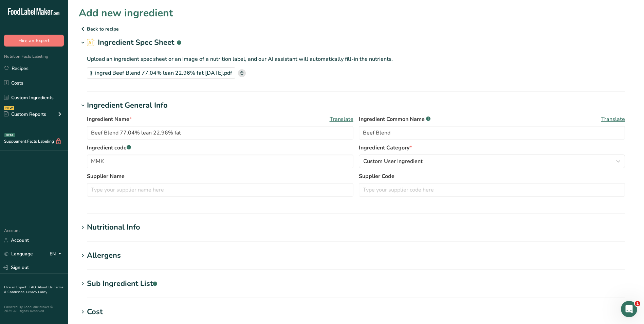
click at [135, 222] on div "Nutritional Info" at bounding box center [113, 227] width 53 height 11
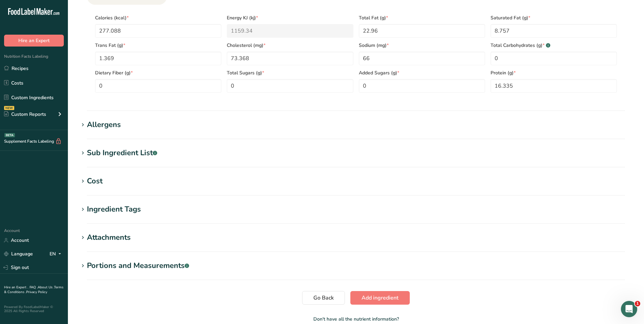
scroll to position [306, 0]
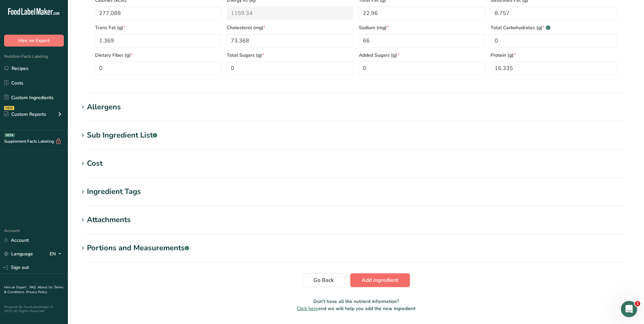
click at [378, 282] on span "Add ingredient" at bounding box center [380, 280] width 37 height 8
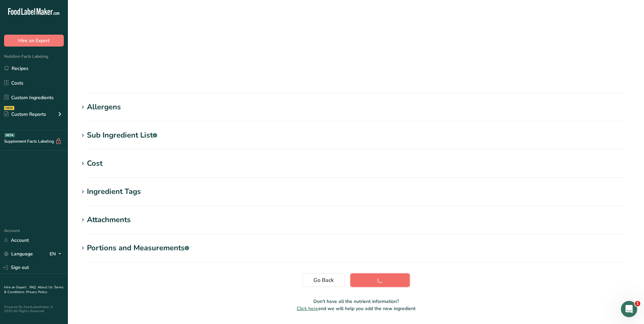
scroll to position [41, 0]
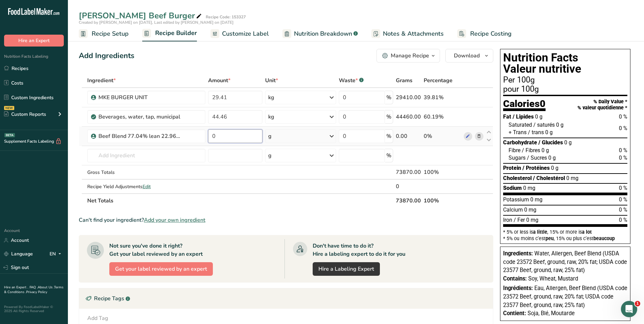
click at [223, 138] on input "0" at bounding box center [235, 136] width 54 height 14
type input "268.13"
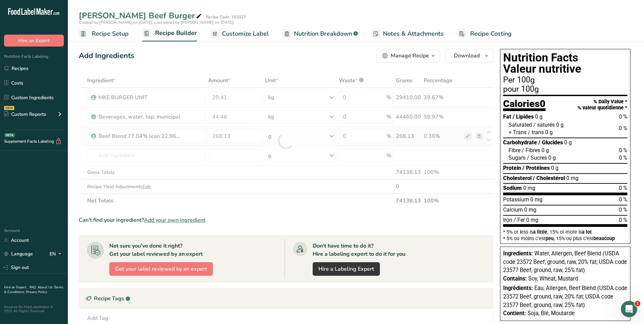
click at [332, 134] on div "Ingredient * Amount * Unit * Waste * .a-a{fill:#347362;}.b-a{fill:#fff;} Grams …" at bounding box center [286, 140] width 415 height 134
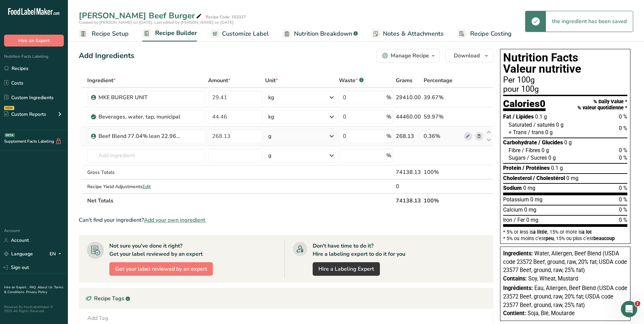
click at [332, 136] on icon at bounding box center [332, 136] width 8 height 12
click at [311, 173] on div "kg" at bounding box center [297, 172] width 57 height 10
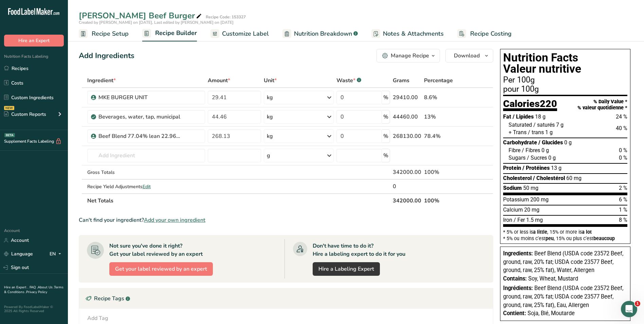
click at [419, 57] on div "Manage Recipe" at bounding box center [410, 56] width 38 height 8
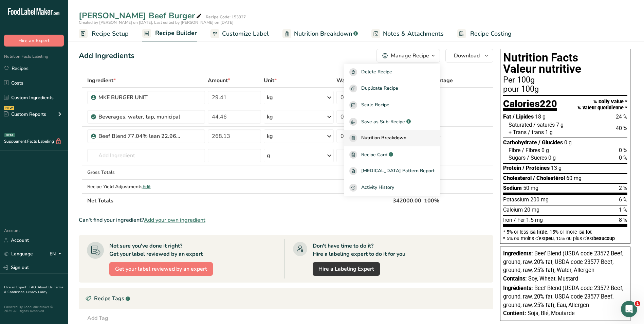
click at [401, 137] on span "Nutrition Breakdown" at bounding box center [383, 138] width 45 height 8
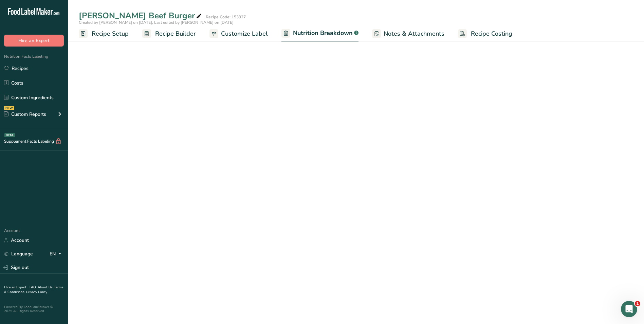
select select "Calories"
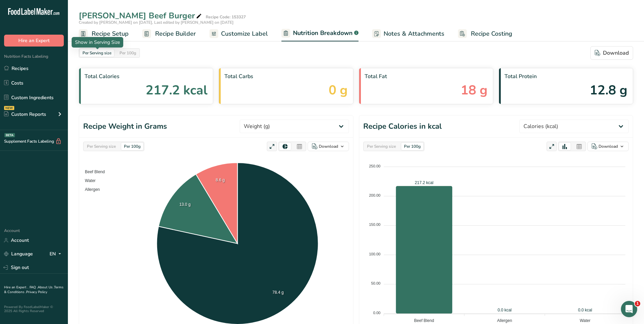
click at [97, 53] on div "Per Serving size" at bounding box center [97, 52] width 34 height 7
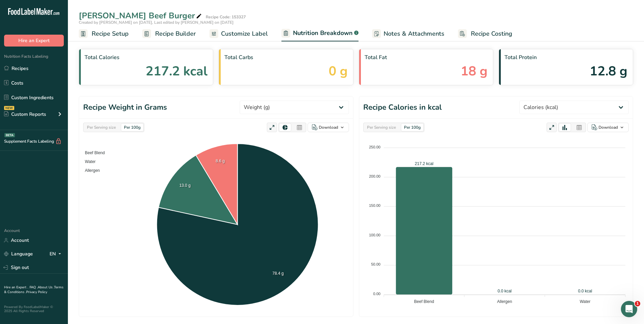
scroll to position [34, 0]
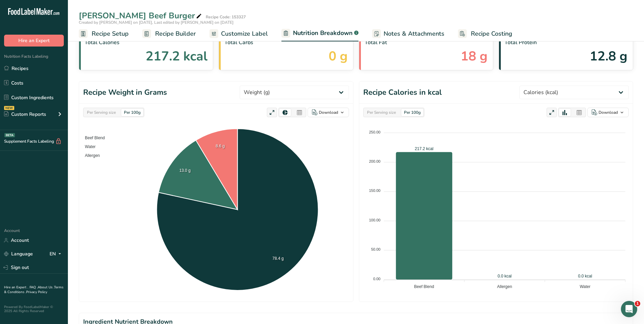
click at [412, 114] on div "Per 100g" at bounding box center [412, 112] width 22 height 7
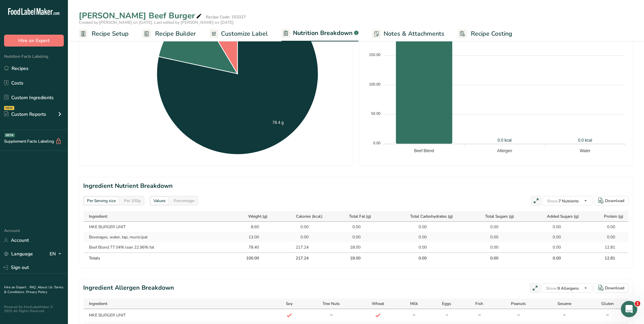
scroll to position [204, 0]
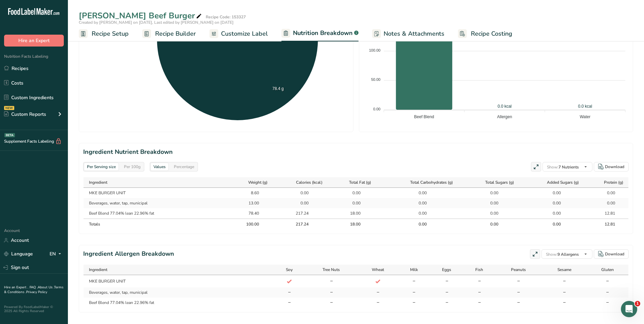
click at [111, 167] on div "Per Serving size" at bounding box center [101, 166] width 34 height 7
click at [134, 166] on div "Per 100g" at bounding box center [132, 166] width 22 height 7
click at [139, 165] on div "Per 100g" at bounding box center [132, 166] width 22 height 7
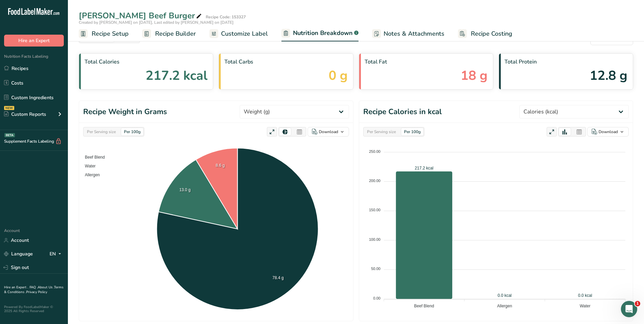
scroll to position [0, 0]
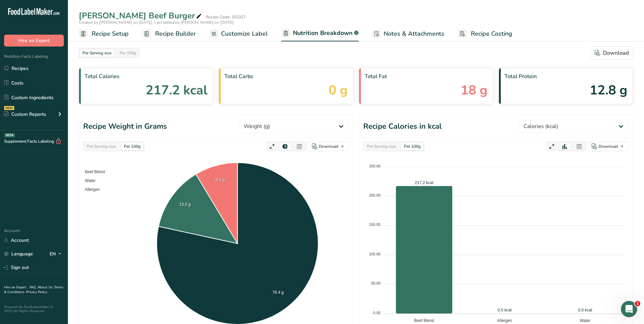
click at [117, 35] on span "Recipe Setup" at bounding box center [110, 33] width 37 height 9
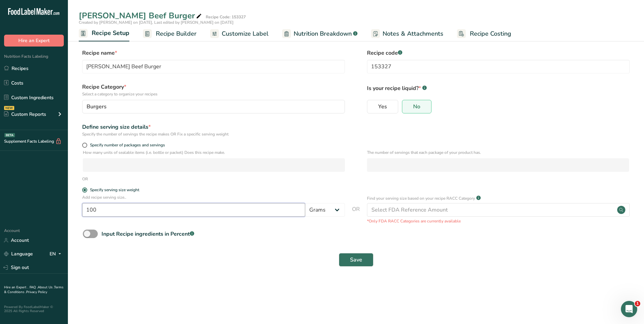
click at [98, 209] on input "100" at bounding box center [193, 210] width 223 height 14
type input "113"
click at [356, 260] on span "Save" at bounding box center [356, 260] width 12 height 8
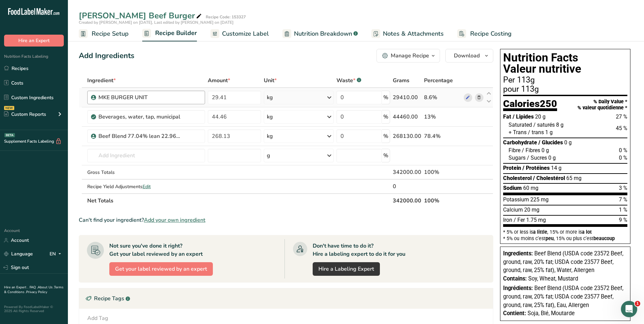
click at [191, 96] on div "MKE BURGER UNIT" at bounding box center [149, 97] width 103 height 8
click at [162, 96] on div "MKE BURGER UNIT" at bounding box center [140, 97] width 85 height 8
click at [148, 97] on div "MKE BURGER UNIT" at bounding box center [140, 97] width 85 height 8
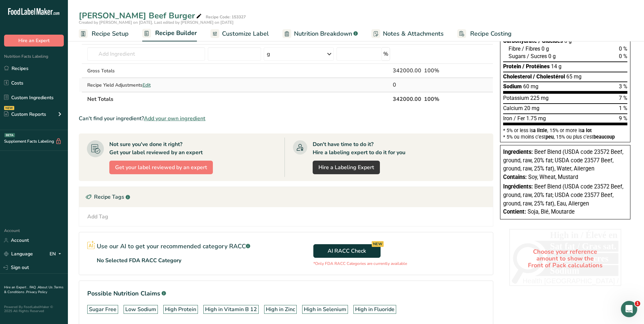
scroll to position [101, 0]
click at [629, 306] on icon "Open Intercom Messenger" at bounding box center [628, 308] width 11 height 11
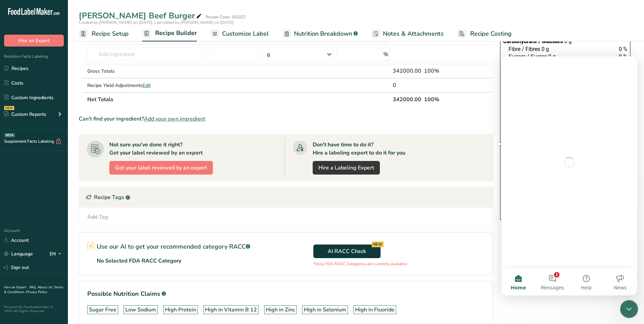
scroll to position [0, 0]
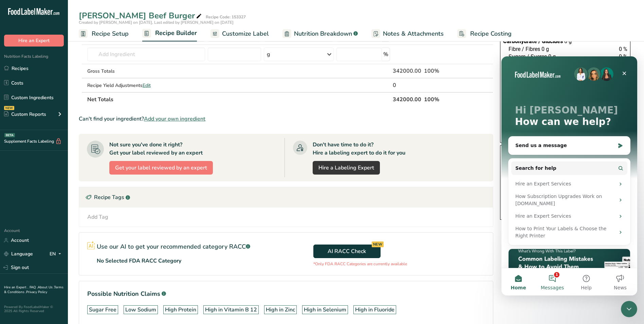
click at [554, 283] on button "1 Messages" at bounding box center [553, 281] width 34 height 27
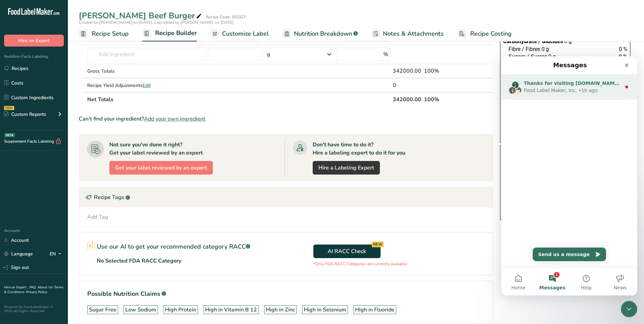
click at [553, 91] on div "Food Label Maker, Inc." at bounding box center [550, 90] width 53 height 7
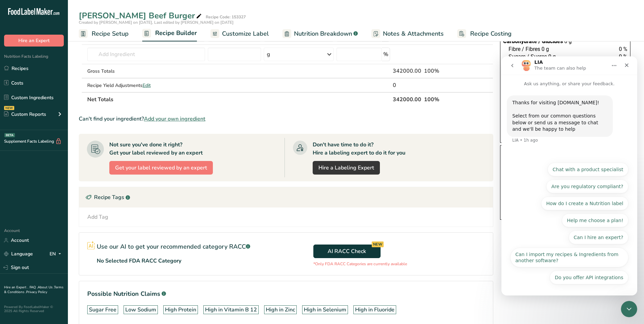
click at [562, 320] on div "Nutrition Facts Valeur nutritive Per 113g pour 113g Calories 250 % Daily Value …" at bounding box center [566, 146] width 136 height 402
click at [626, 308] on icon "Close Intercom Messenger" at bounding box center [628, 308] width 8 height 8
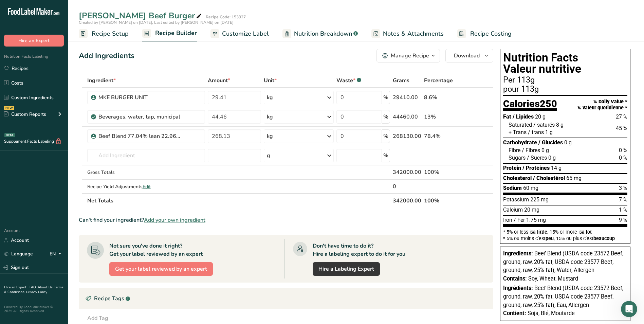
click at [116, 35] on span "Recipe Setup" at bounding box center [110, 33] width 37 height 9
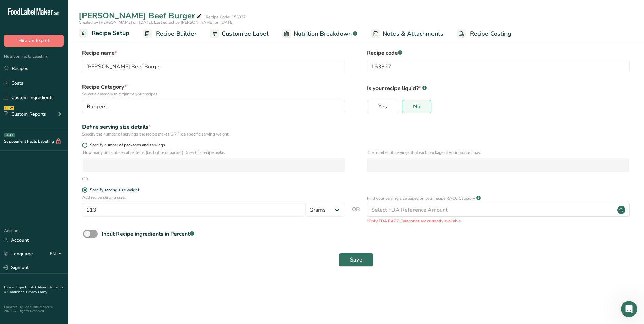
click at [85, 145] on span at bounding box center [84, 145] width 5 height 5
click at [85, 145] on input "Specify number of packages and servings" at bounding box center [84, 145] width 4 height 4
radio input "true"
radio input "false"
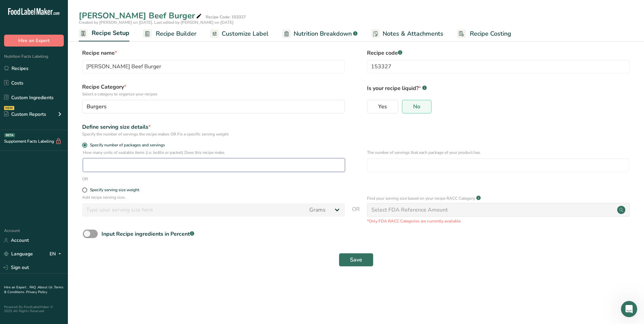
click at [102, 166] on input "number" at bounding box center [214, 165] width 262 height 14
click at [382, 162] on input "number" at bounding box center [498, 165] width 262 height 14
click at [103, 166] on input "2" at bounding box center [214, 165] width 262 height 14
type input "11"
click at [401, 166] on input "number" at bounding box center [498, 165] width 262 height 14
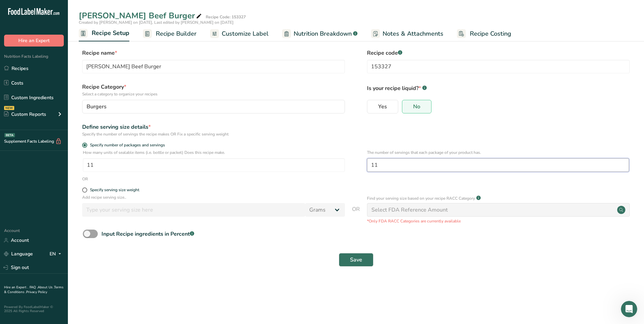
type input "1"
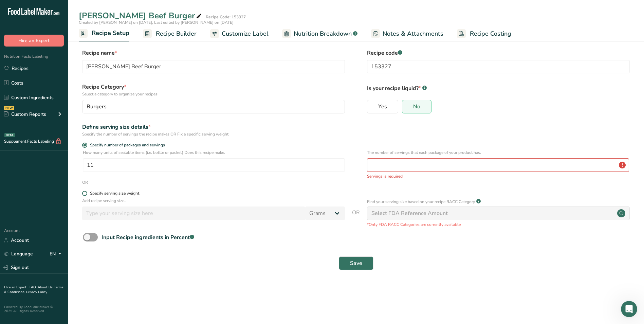
click at [100, 191] on div "Specify serving size weight" at bounding box center [114, 193] width 49 height 5
click at [87, 191] on input "Specify serving size weight" at bounding box center [84, 193] width 4 height 4
radio input "true"
radio input "false"
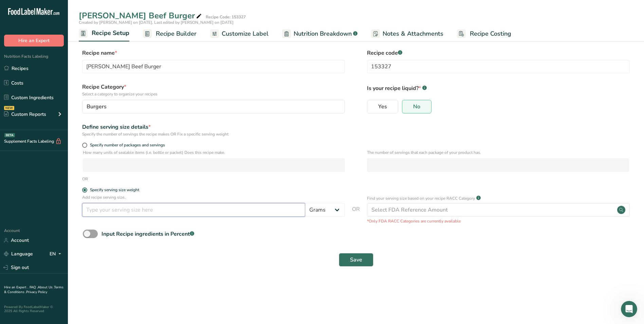
click at [102, 211] on input "number" at bounding box center [193, 210] width 223 height 14
type input "113"
click at [363, 261] on button "Save" at bounding box center [356, 260] width 35 height 14
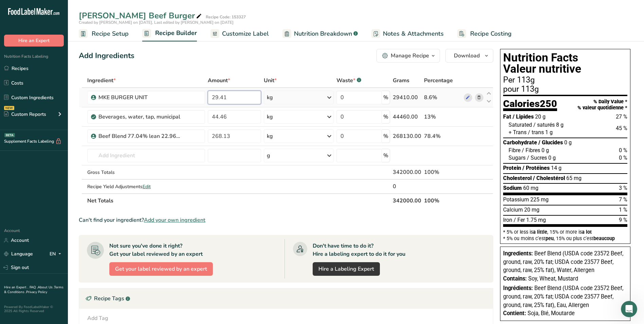
click at [235, 97] on input "29.41" at bounding box center [234, 98] width 53 height 14
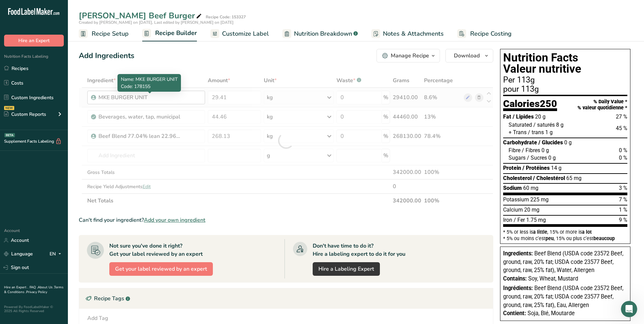
click at [151, 98] on div "Ingredient * Amount * Unit * Waste * .a-a{fill:#347362;}.b-a{fill:#fff;} Grams …" at bounding box center [286, 140] width 415 height 134
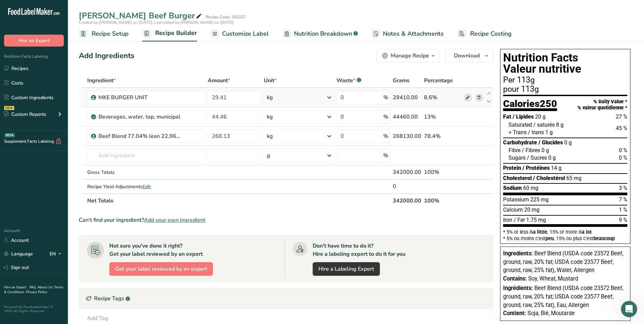
click at [466, 96] on icon at bounding box center [468, 97] width 5 height 7
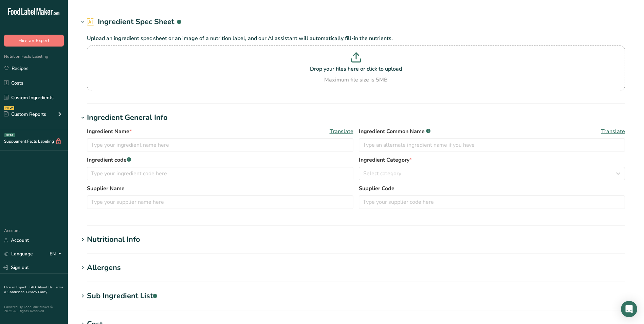
type input "MKE BURGER UNIT"
type input "Allergen"
type input "178155"
type input "CENTENNIAL FOOD SERVICE"
type input "S5413"
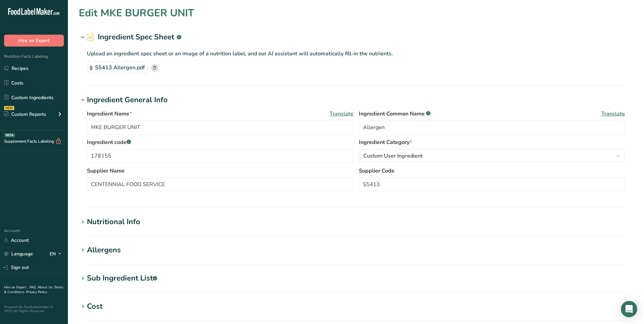
click at [105, 250] on div "Allergens" at bounding box center [104, 250] width 34 height 11
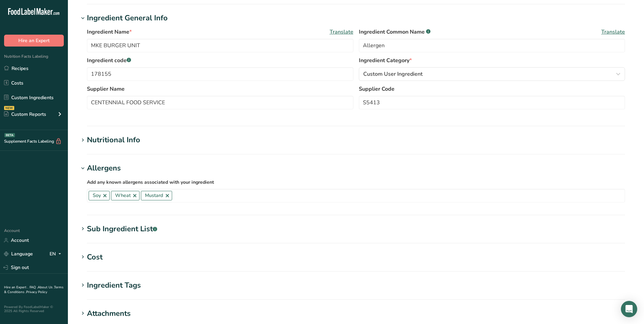
scroll to position [68, 0]
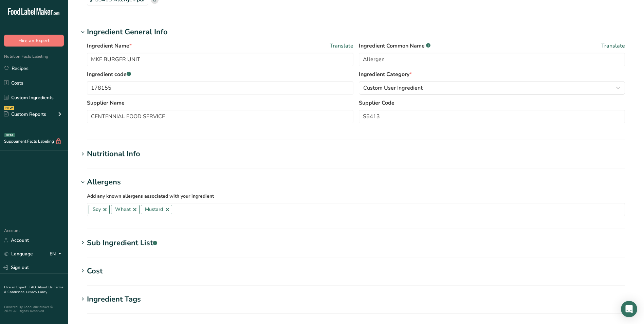
click at [129, 153] on div "Nutritional Info" at bounding box center [113, 153] width 53 height 11
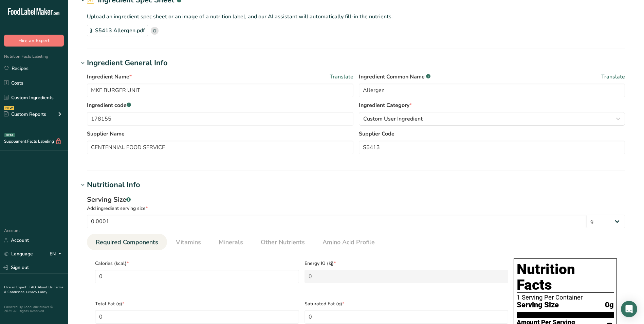
scroll to position [0, 0]
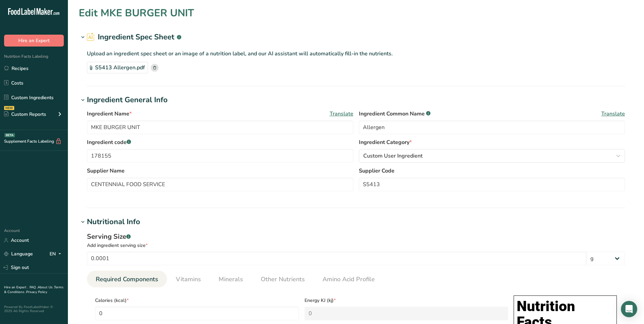
click at [155, 68] on icon at bounding box center [154, 67] width 3 height 3
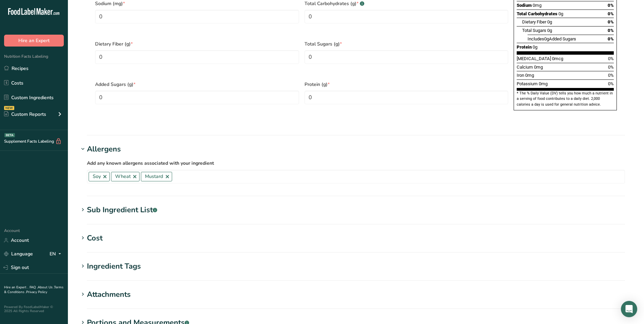
scroll to position [530, 0]
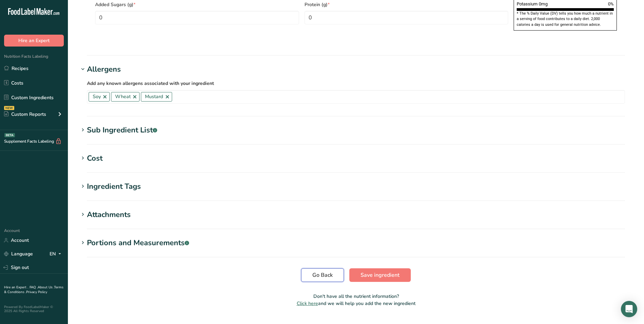
click at [318, 271] on span "Go Back" at bounding box center [322, 275] width 20 height 8
click at [323, 271] on span "Go Back" at bounding box center [322, 275] width 20 height 8
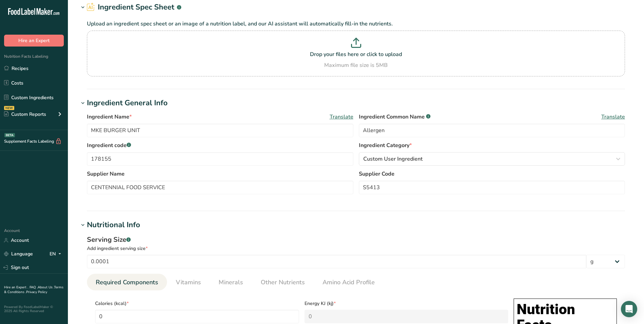
scroll to position [0, 0]
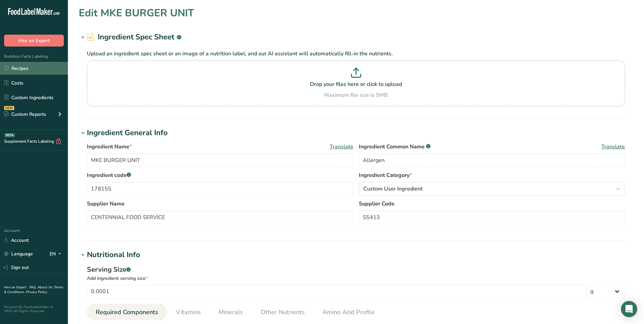
click at [45, 69] on link "Recipes" at bounding box center [34, 68] width 68 height 13
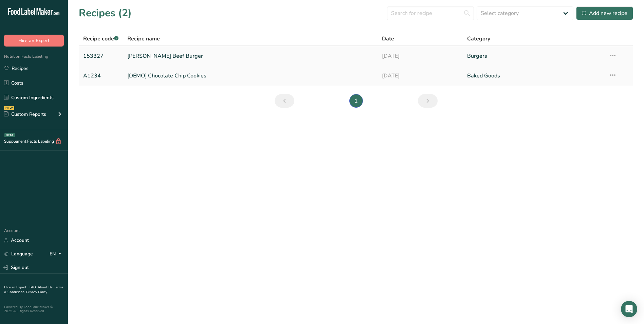
click at [168, 56] on link "[PERSON_NAME] Beef Burger" at bounding box center [250, 56] width 247 height 14
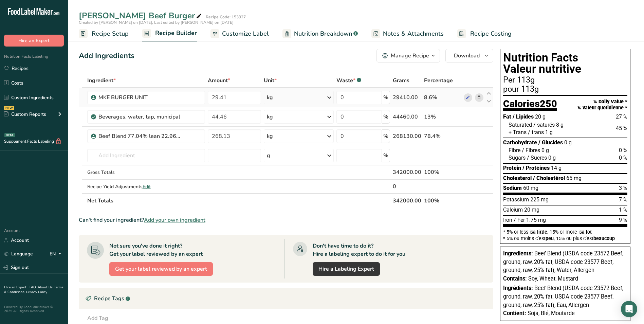
click at [480, 96] on icon at bounding box center [479, 97] width 5 height 7
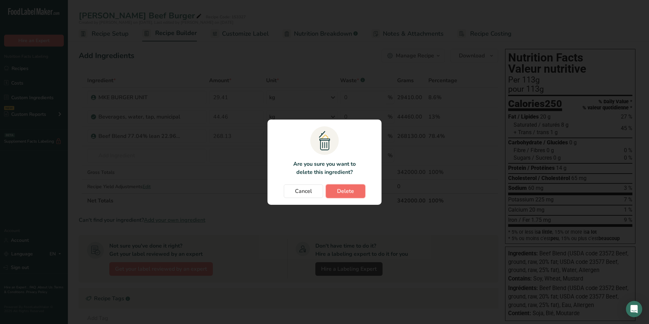
click at [351, 191] on span "Delete" at bounding box center [345, 191] width 17 height 8
type input "44.46"
type input "268.13"
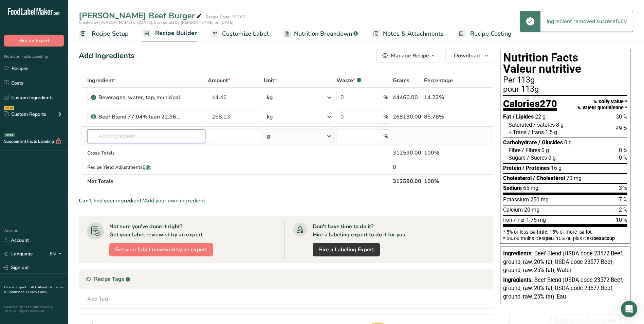
click at [119, 136] on input "text" at bounding box center [146, 136] width 118 height 14
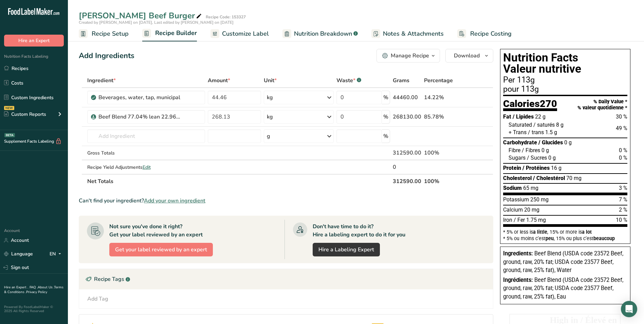
click at [167, 201] on span "Add your own ingredient" at bounding box center [174, 201] width 61 height 8
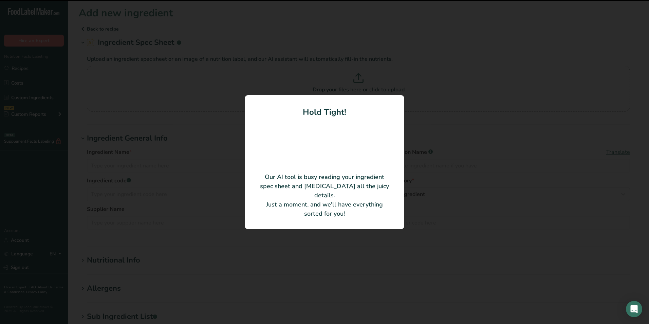
type input "MKE BURGER UNIT"
type input "CENTENNIAL FOOD SERVICE"
type input "S5413"
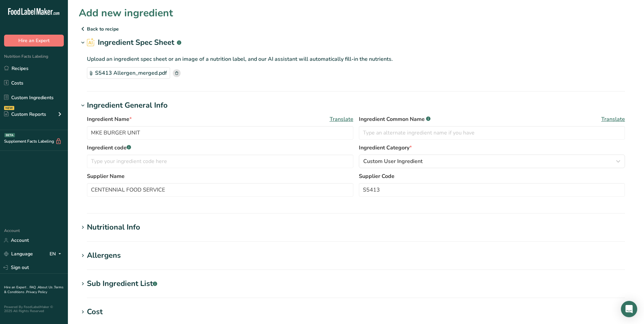
click at [109, 230] on div "Nutritional Info" at bounding box center [113, 227] width 53 height 11
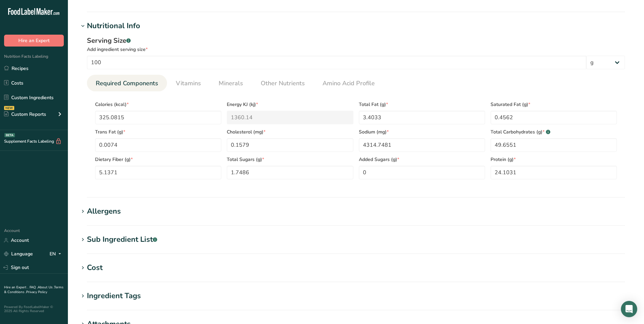
scroll to position [204, 0]
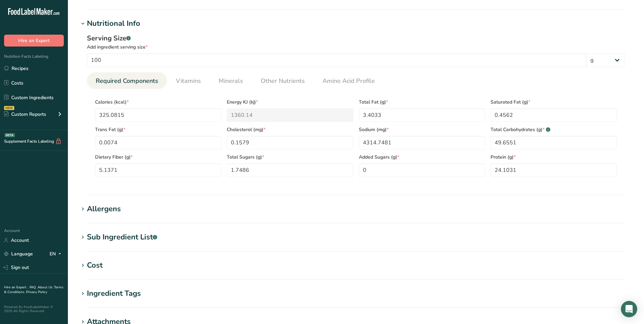
click at [108, 207] on div "Allergens" at bounding box center [104, 208] width 34 height 11
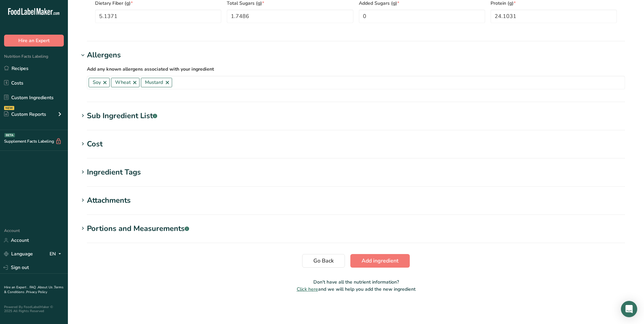
scroll to position [359, 0]
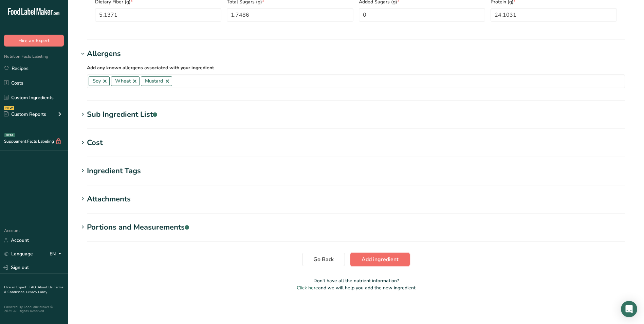
click at [384, 261] on span "Add ingredient" at bounding box center [380, 259] width 37 height 8
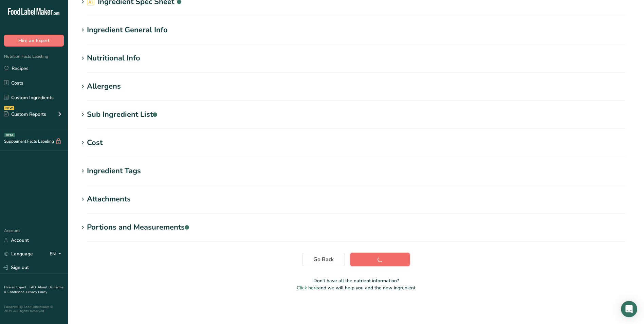
scroll to position [41, 0]
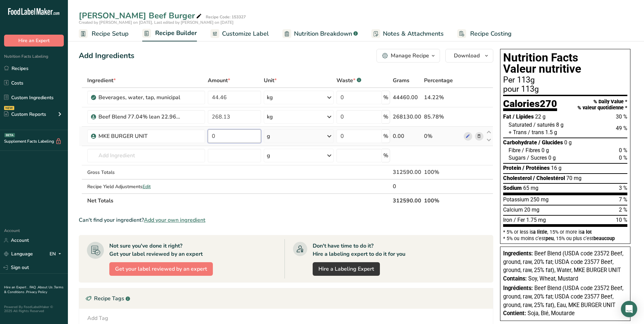
click at [222, 138] on input "0" at bounding box center [234, 136] width 53 height 14
type input "29.41"
click at [320, 209] on section "Ingredient * Amount * Unit * Waste * .a-a{fill:#347362;}.b-a{fill:#fff;} Grams …" at bounding box center [286, 255] width 415 height 364
click at [329, 137] on icon at bounding box center [329, 136] width 8 height 12
click at [300, 172] on div "kg" at bounding box center [296, 172] width 57 height 10
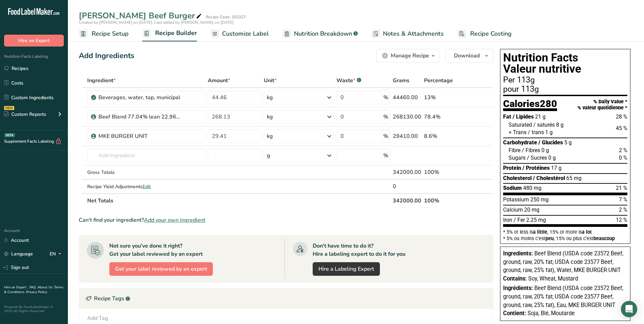
click at [415, 53] on div "Manage Recipe" at bounding box center [410, 56] width 38 height 8
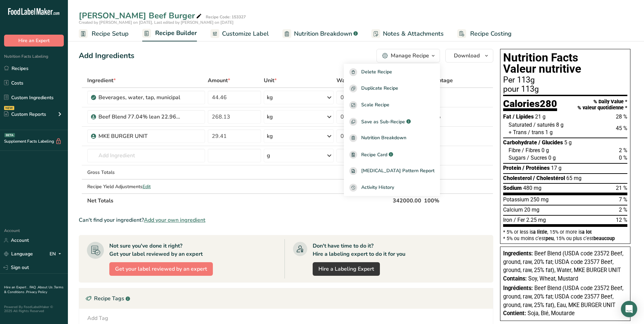
click at [285, 223] on div "Can't find your ingredient? Add your own ingredient" at bounding box center [286, 220] width 415 height 8
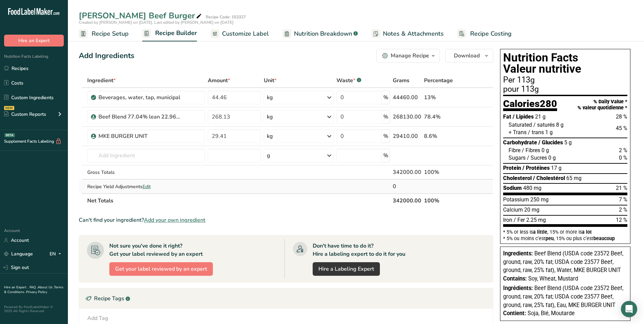
click at [148, 185] on span "Edit" at bounding box center [147, 186] width 8 height 6
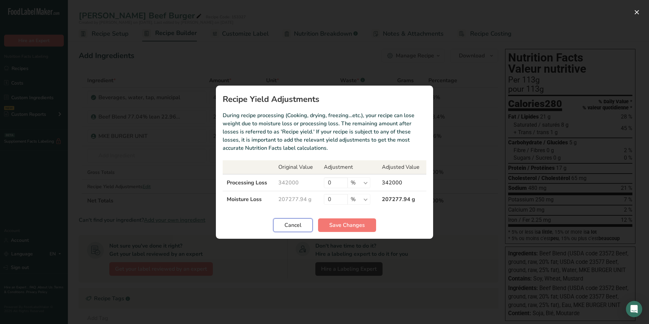
click at [291, 226] on span "Cancel" at bounding box center [293, 225] width 17 height 8
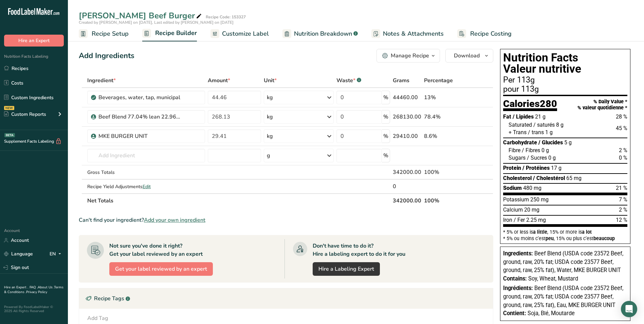
drag, startPoint x: 152, startPoint y: 17, endPoint x: 179, endPoint y: 9, distance: 27.5
click at [179, 9] on div "[PERSON_NAME] Beef Burger Recipe Code: 153327 Created by [PERSON_NAME] on [DATE…" at bounding box center [356, 20] width 576 height 41
click at [196, 16] on icon at bounding box center [199, 17] width 6 height 10
type input "M"
click at [486, 17] on input "Formula 1114" at bounding box center [335, 16] width 512 height 12
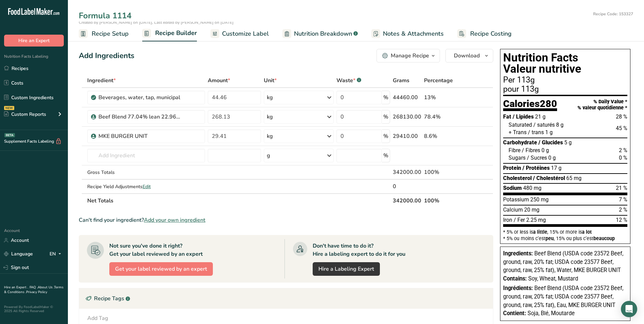
type input "Formula 1114"
click at [389, 309] on div "Add Tag Standard Tags Custom Tags Source of Antioxidants [MEDICAL_DATA] Effect …" at bounding box center [286, 318] width 414 height 19
click at [36, 68] on link "Recipes" at bounding box center [34, 68] width 68 height 13
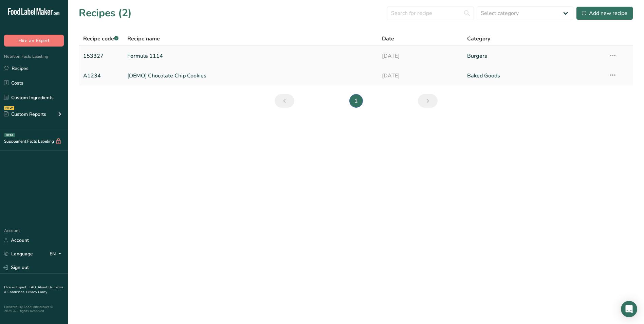
click at [612, 55] on icon at bounding box center [613, 55] width 8 height 12
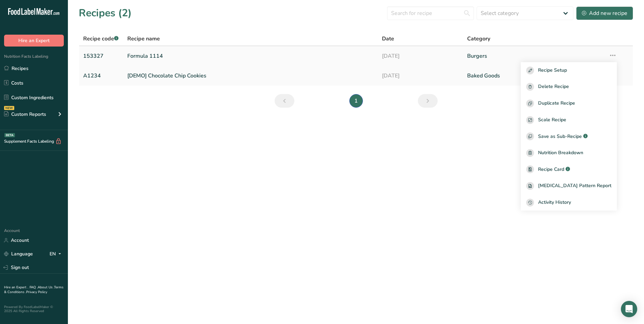
click at [97, 53] on link "153327" at bounding box center [101, 56] width 36 height 14
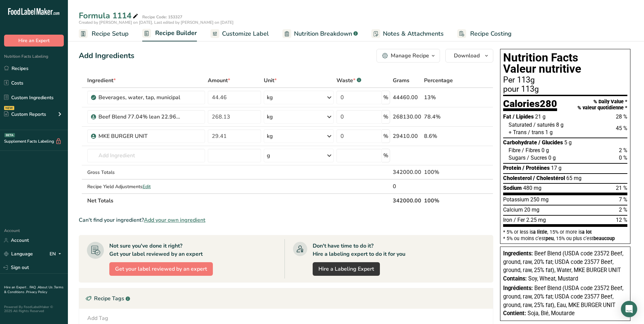
click at [411, 57] on div "Manage Recipe" at bounding box center [410, 56] width 38 height 8
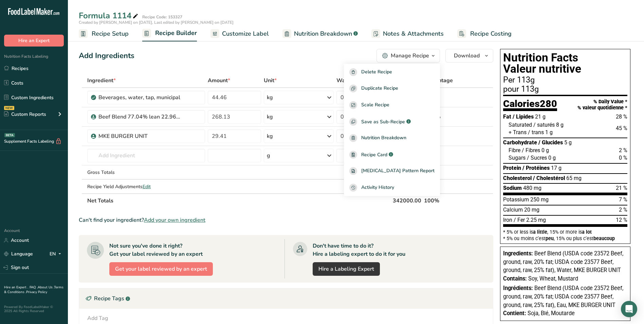
click at [110, 35] on span "Recipe Setup" at bounding box center [110, 33] width 37 height 9
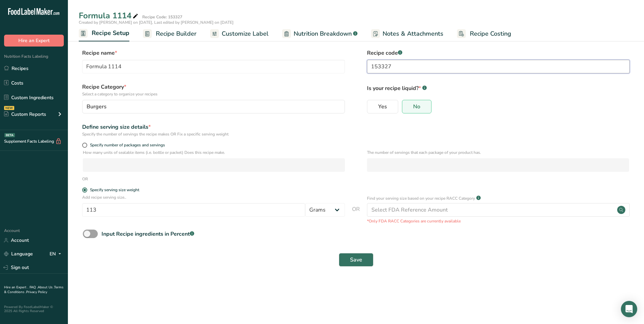
click at [394, 66] on input "153327" at bounding box center [498, 67] width 263 height 14
type input "1"
click at [135, 69] on input "Formula 1114" at bounding box center [213, 67] width 263 height 14
type input "F"
type input "[PERSON_NAME]"
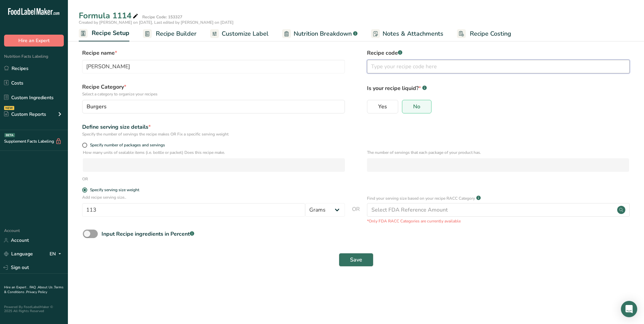
click at [397, 65] on input "text" at bounding box center [498, 67] width 263 height 14
type input "Formula 1114"
click at [366, 261] on button "Save" at bounding box center [356, 260] width 35 height 14
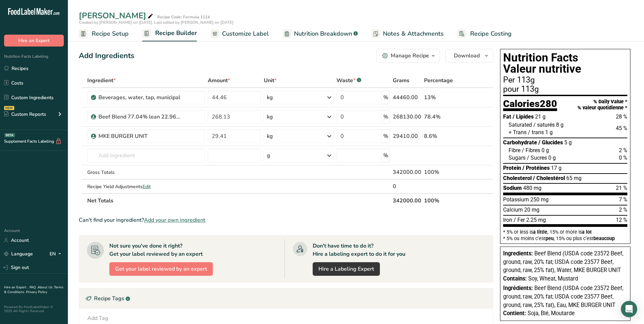
click at [100, 33] on span "Recipe Setup" at bounding box center [110, 33] width 37 height 9
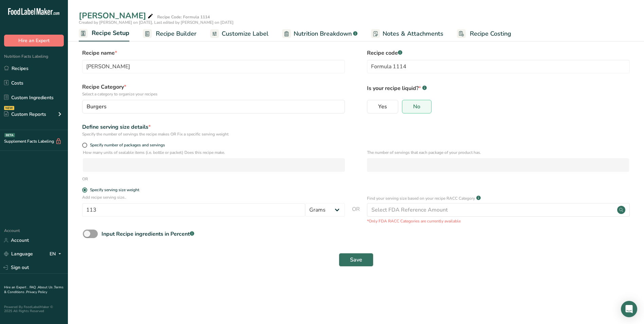
click at [178, 32] on span "Recipe Builder" at bounding box center [176, 33] width 41 height 9
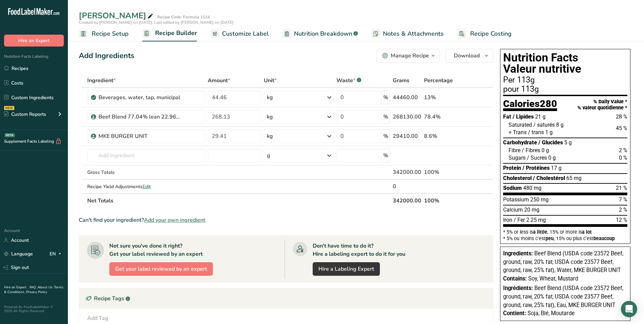
click at [248, 34] on span "Customize Label" at bounding box center [245, 33] width 47 height 9
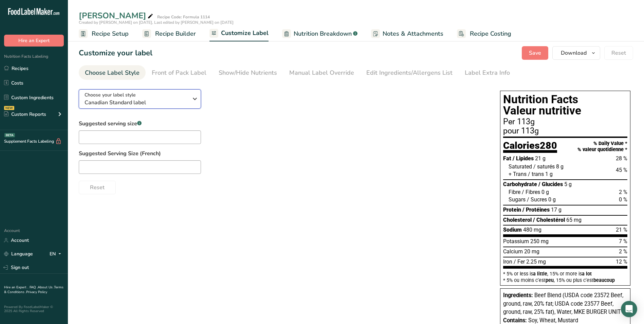
click at [185, 98] on span "Canadian Standard label" at bounding box center [137, 102] width 104 height 8
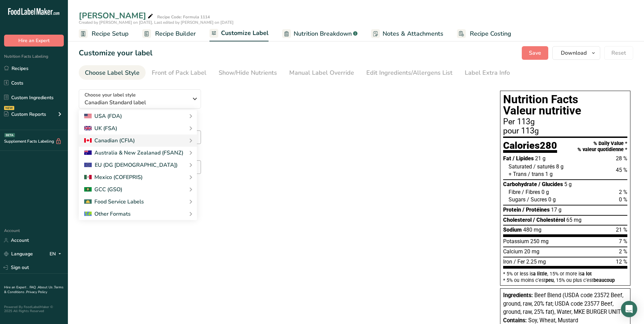
click at [364, 139] on div "Suggested serving size .a-a{fill:#347362;}.b-a{fill:#fff;} Suggested Serving Si…" at bounding box center [283, 157] width 408 height 75
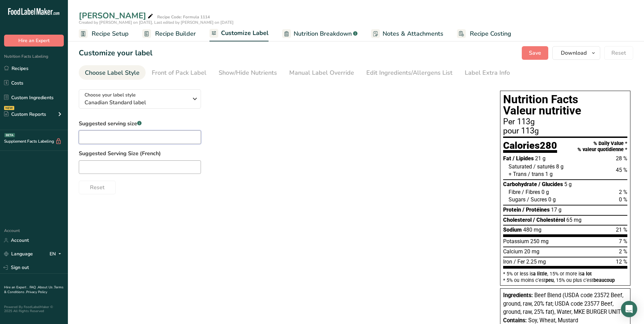
click at [109, 139] on input "text" at bounding box center [140, 137] width 122 height 14
click at [335, 159] on div "Suggested Serving Size (French)" at bounding box center [283, 161] width 408 height 24
click at [120, 31] on span "Recipe Setup" at bounding box center [110, 33] width 37 height 9
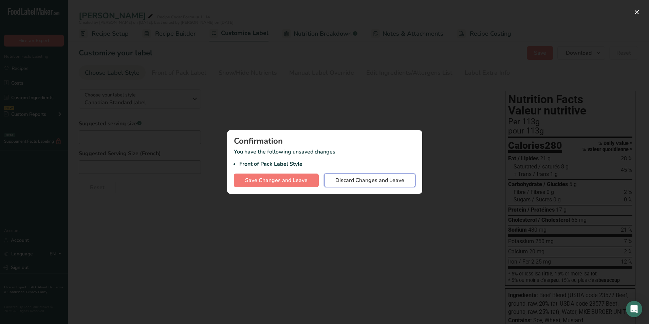
click at [366, 182] on span "Discard Changes and Leave" at bounding box center [370, 180] width 69 height 8
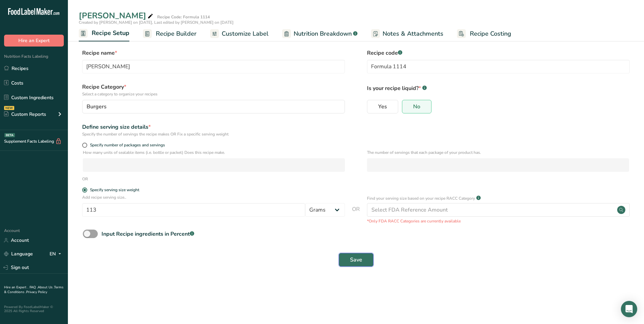
click at [351, 259] on span "Save" at bounding box center [356, 260] width 12 height 8
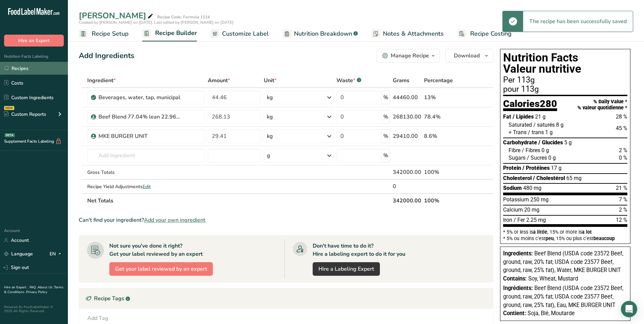
click at [29, 70] on link "Recipes" at bounding box center [34, 68] width 68 height 13
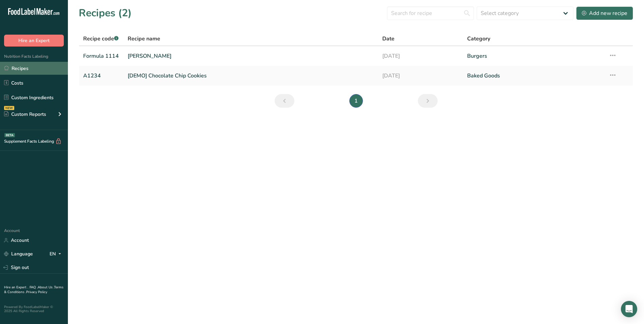
click at [34, 67] on link "Recipes" at bounding box center [34, 68] width 68 height 13
click at [24, 67] on link "Recipes" at bounding box center [34, 68] width 68 height 13
click at [34, 96] on link "Custom Ingredients" at bounding box center [34, 97] width 68 height 13
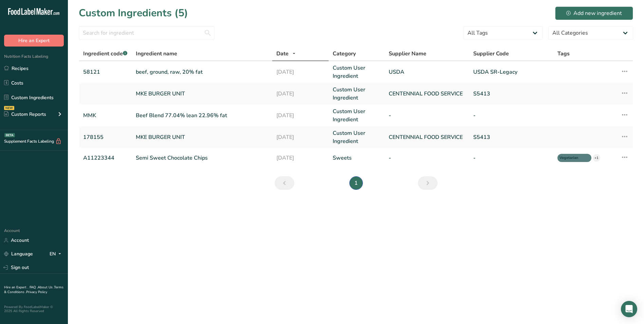
click at [229, 249] on main "Custom Ingredients (5) Add new ingredient All Tags Source of Antioxidants [MEDI…" at bounding box center [322, 162] width 644 height 324
click at [157, 92] on link "MKE BURGER UNIT" at bounding box center [202, 94] width 132 height 8
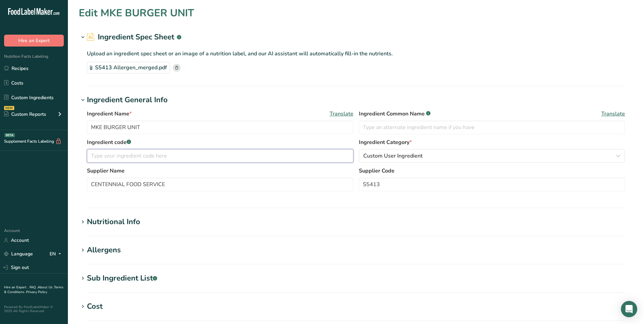
click at [100, 158] on input "text" at bounding box center [220, 156] width 267 height 14
type input "178155"
click at [379, 128] on input "text" at bounding box center [492, 128] width 267 height 14
type input "[PERSON_NAME] Seas"
click at [183, 185] on input "CENTENNIAL FOOD SERVICE" at bounding box center [220, 185] width 267 height 14
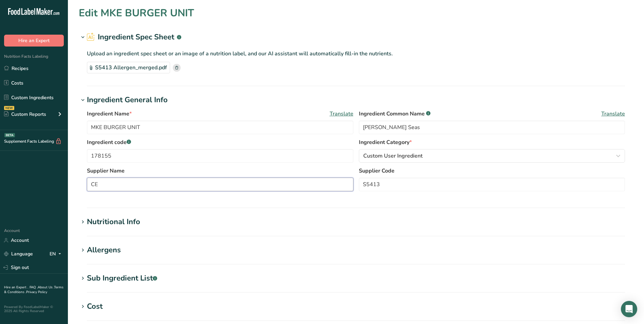
type input "C"
type input "Newly Wed"
click at [115, 217] on div "Nutritional Info" at bounding box center [113, 221] width 53 height 11
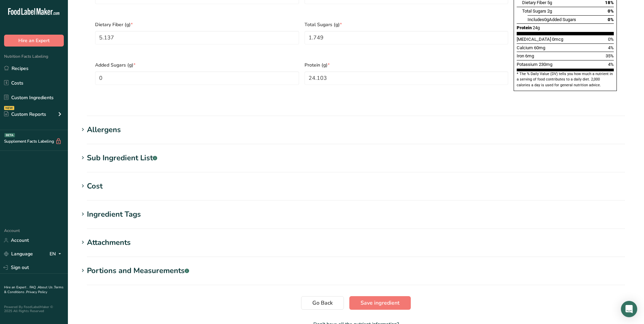
scroll to position [441, 0]
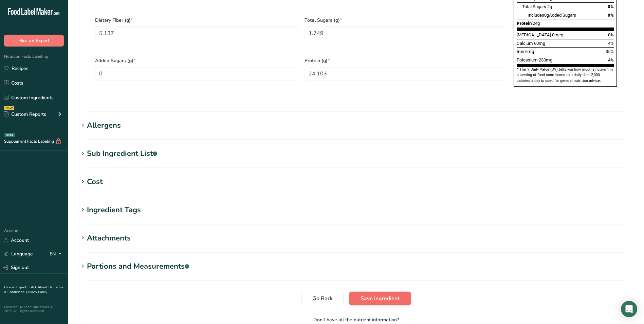
click at [378, 294] on span "Save ingredient" at bounding box center [380, 298] width 39 height 8
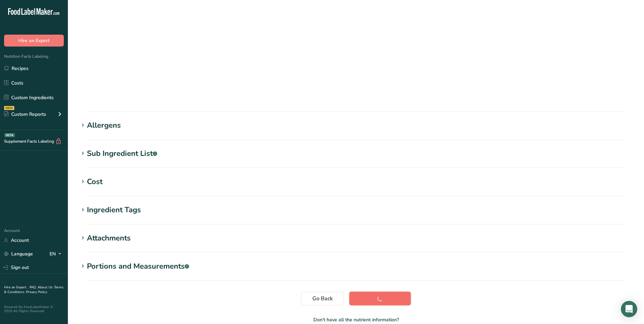
scroll to position [35, 0]
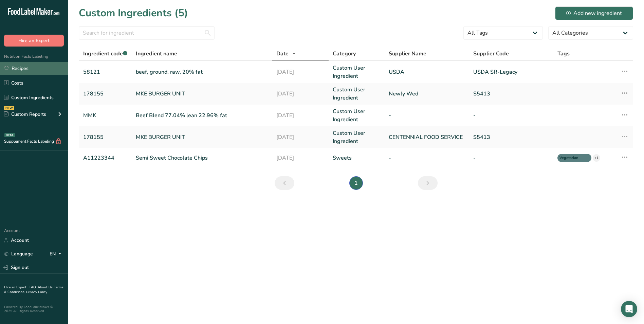
click at [44, 66] on link "Recipes" at bounding box center [34, 68] width 68 height 13
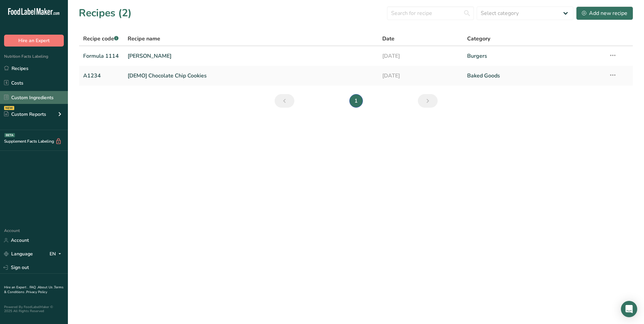
click at [36, 97] on link "Custom Ingredients" at bounding box center [34, 97] width 68 height 13
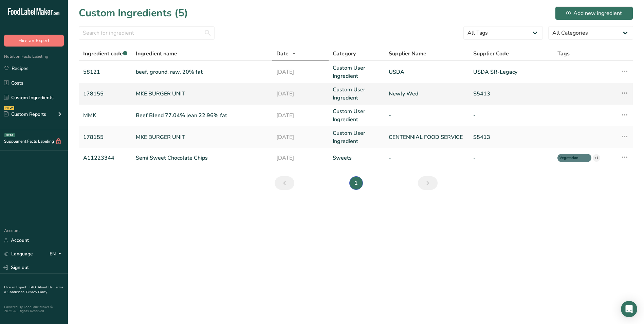
click at [627, 94] on icon at bounding box center [625, 93] width 8 height 12
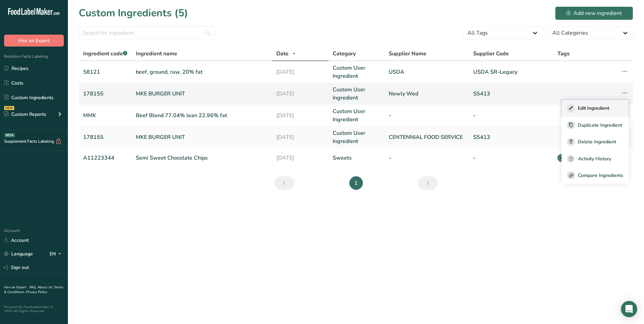
click at [615, 107] on div "Edit Ingredient" at bounding box center [595, 108] width 56 height 8
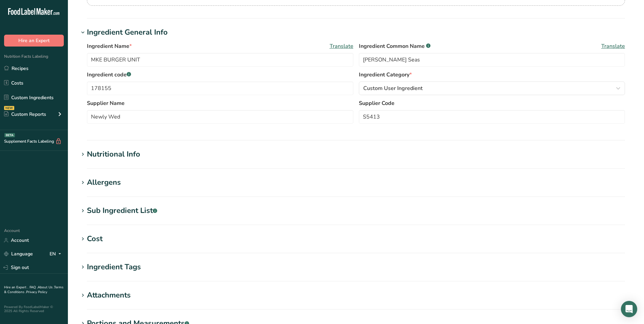
scroll to position [102, 0]
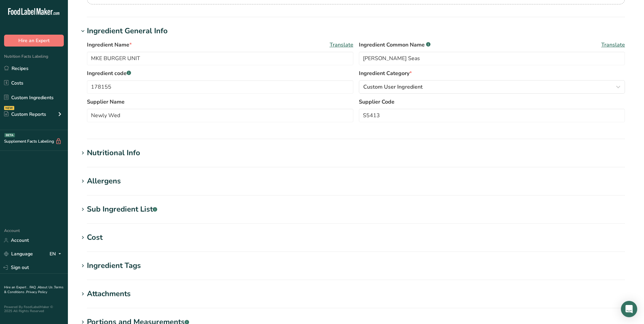
click at [124, 151] on div "Nutritional Info" at bounding box center [113, 152] width 53 height 11
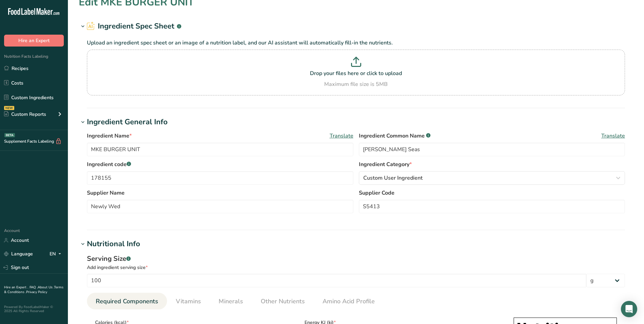
scroll to position [0, 0]
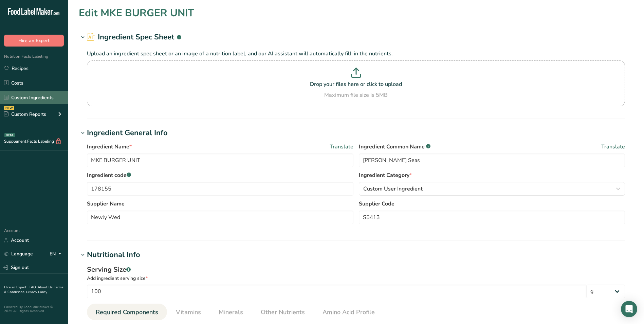
click at [39, 96] on link "Custom Ingredients" at bounding box center [34, 97] width 68 height 13
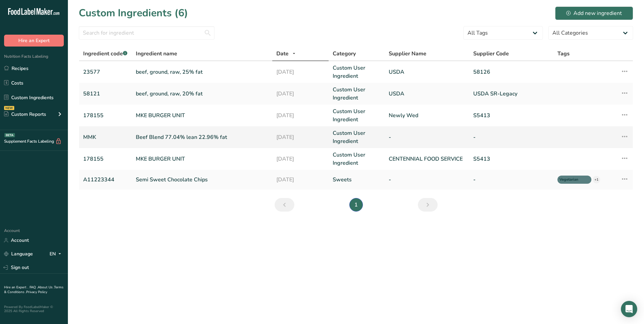
click at [626, 137] on icon at bounding box center [625, 136] width 8 height 12
click at [609, 151] on span "Edit Ingredient" at bounding box center [594, 151] width 32 height 7
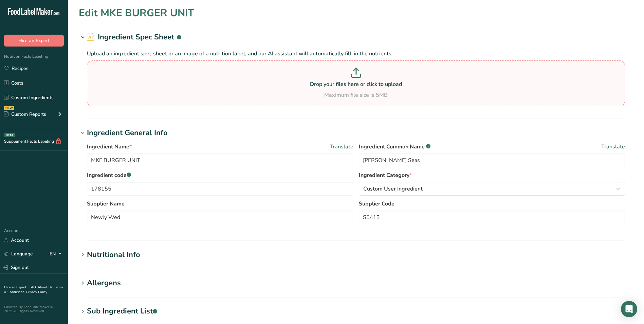
type input "Beef Blend 77.04% lean 22.96% fat"
type input "Beef Blend"
type input "MMK"
type input "277.088"
type KJ "1159.34"
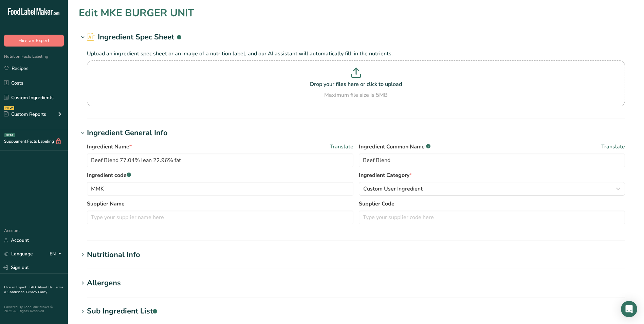
type Fat "22.96"
type Fat "8.757"
type Fat "1.369"
type input "73.368"
type input "66"
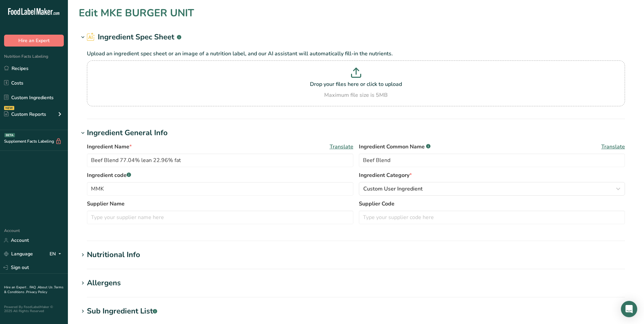
type Carbohydrates "0"
type Fiber "0"
type Sugars "0"
type input "16.335"
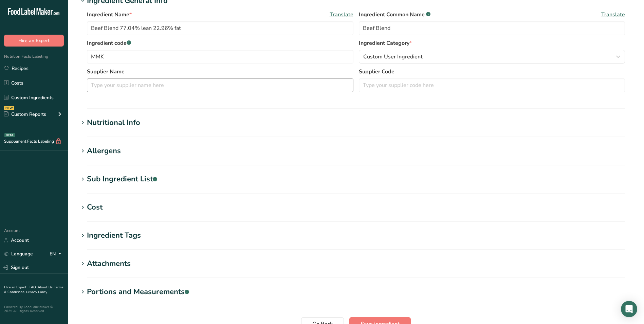
scroll to position [102, 0]
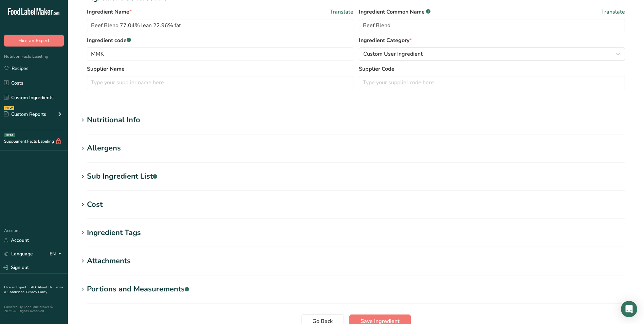
click at [128, 118] on div "Nutritional Info" at bounding box center [113, 119] width 53 height 11
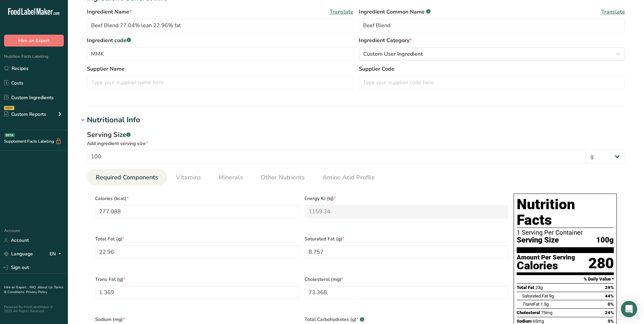
scroll to position [0, 0]
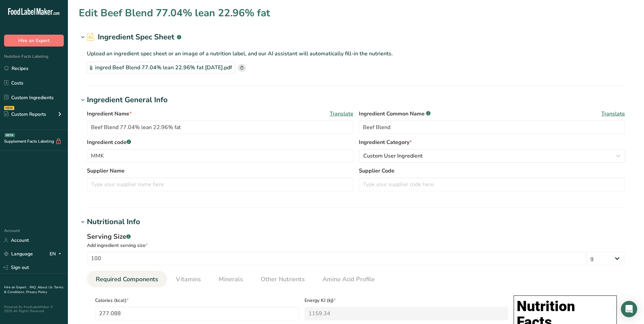
click at [324, 225] on h1 "Nutritional Info" at bounding box center [356, 221] width 555 height 11
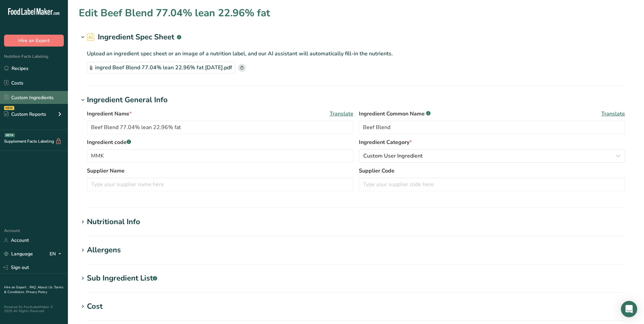
click at [38, 94] on link "Custom Ingredients" at bounding box center [34, 97] width 68 height 13
